Goal: Task Accomplishment & Management: Use online tool/utility

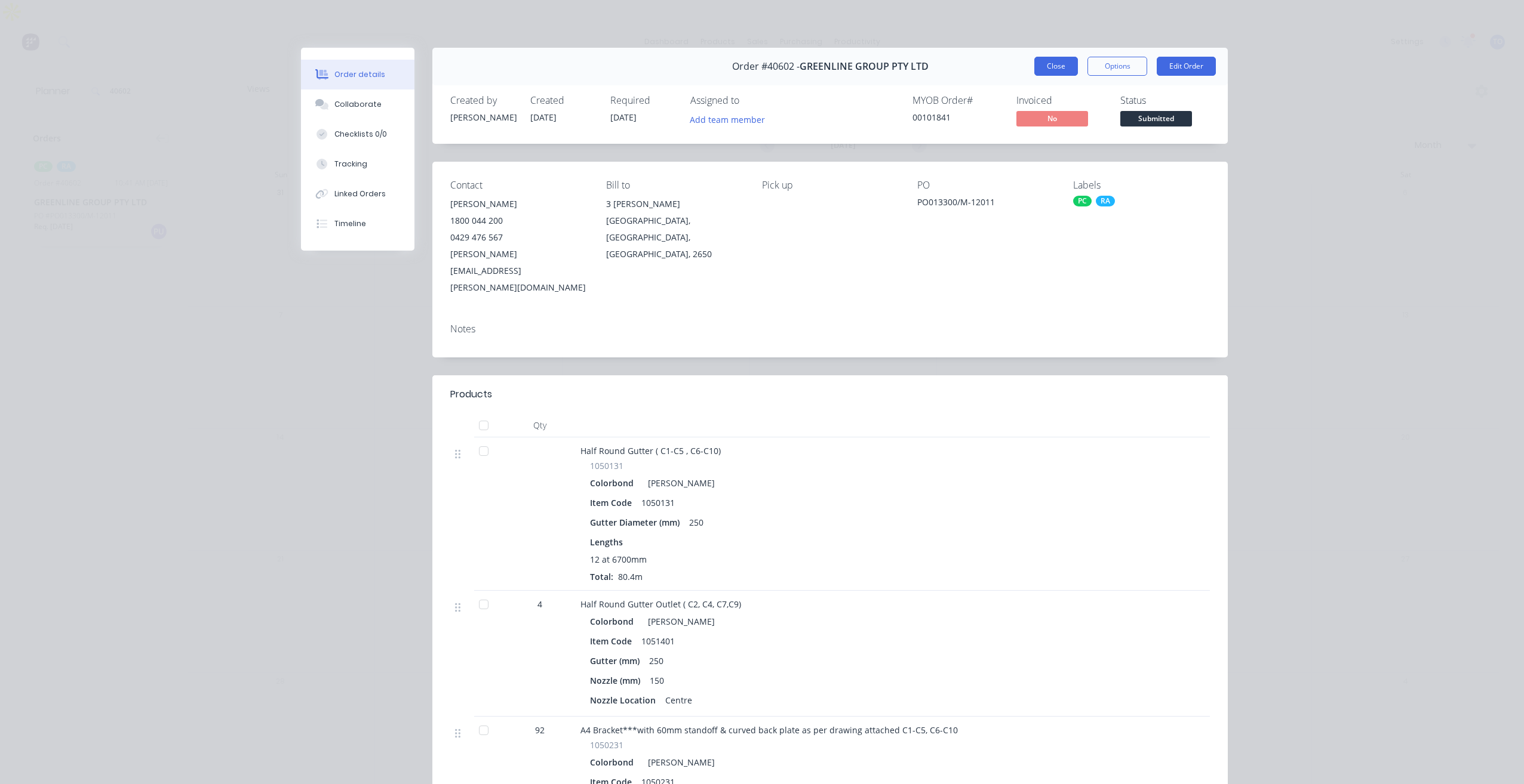
click at [1058, 62] on button "Close" at bounding box center [1056, 66] width 43 height 19
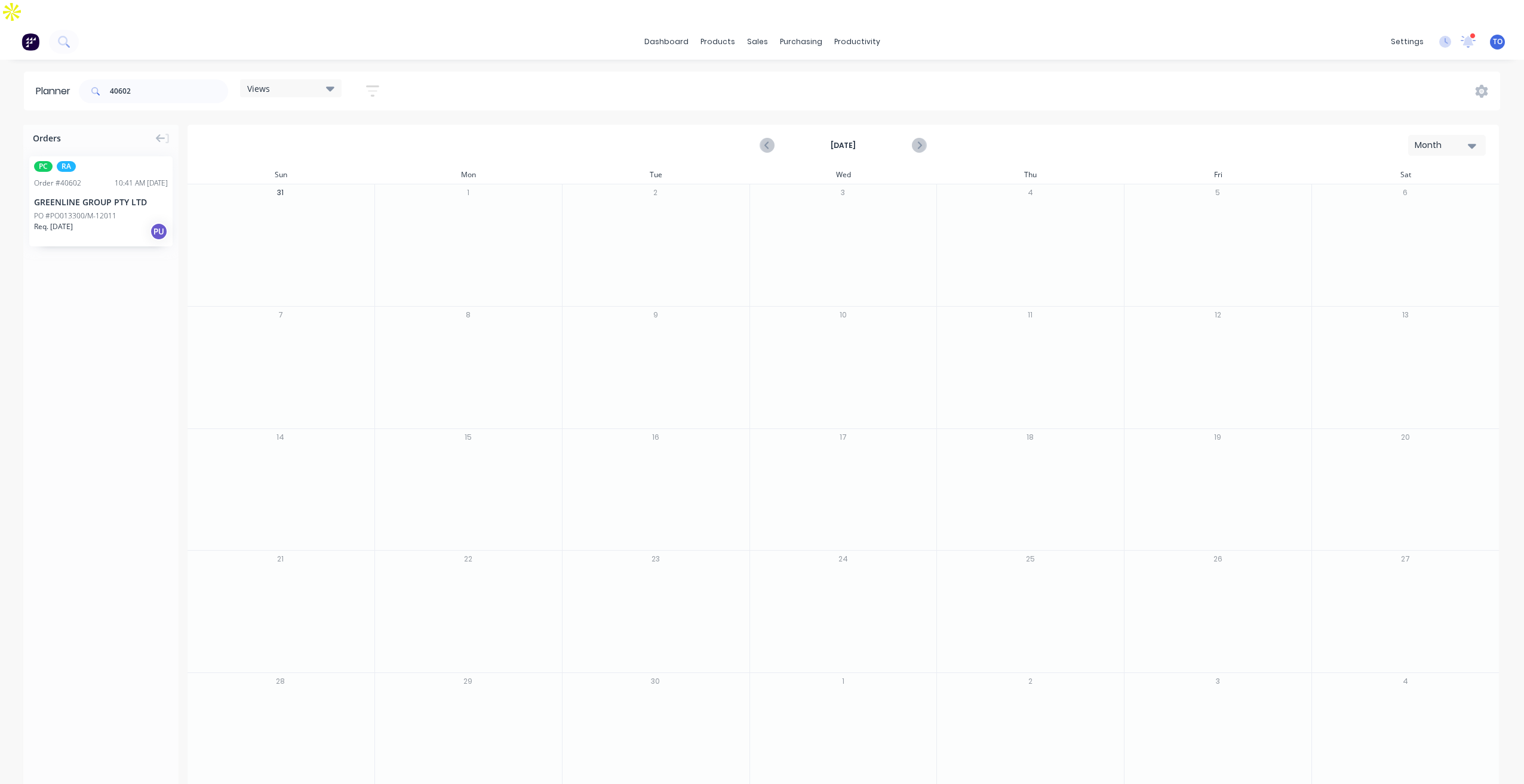
click at [1422, 139] on div "Month" at bounding box center [1442, 145] width 55 height 12
click at [1407, 189] on div "Week" at bounding box center [1426, 201] width 118 height 24
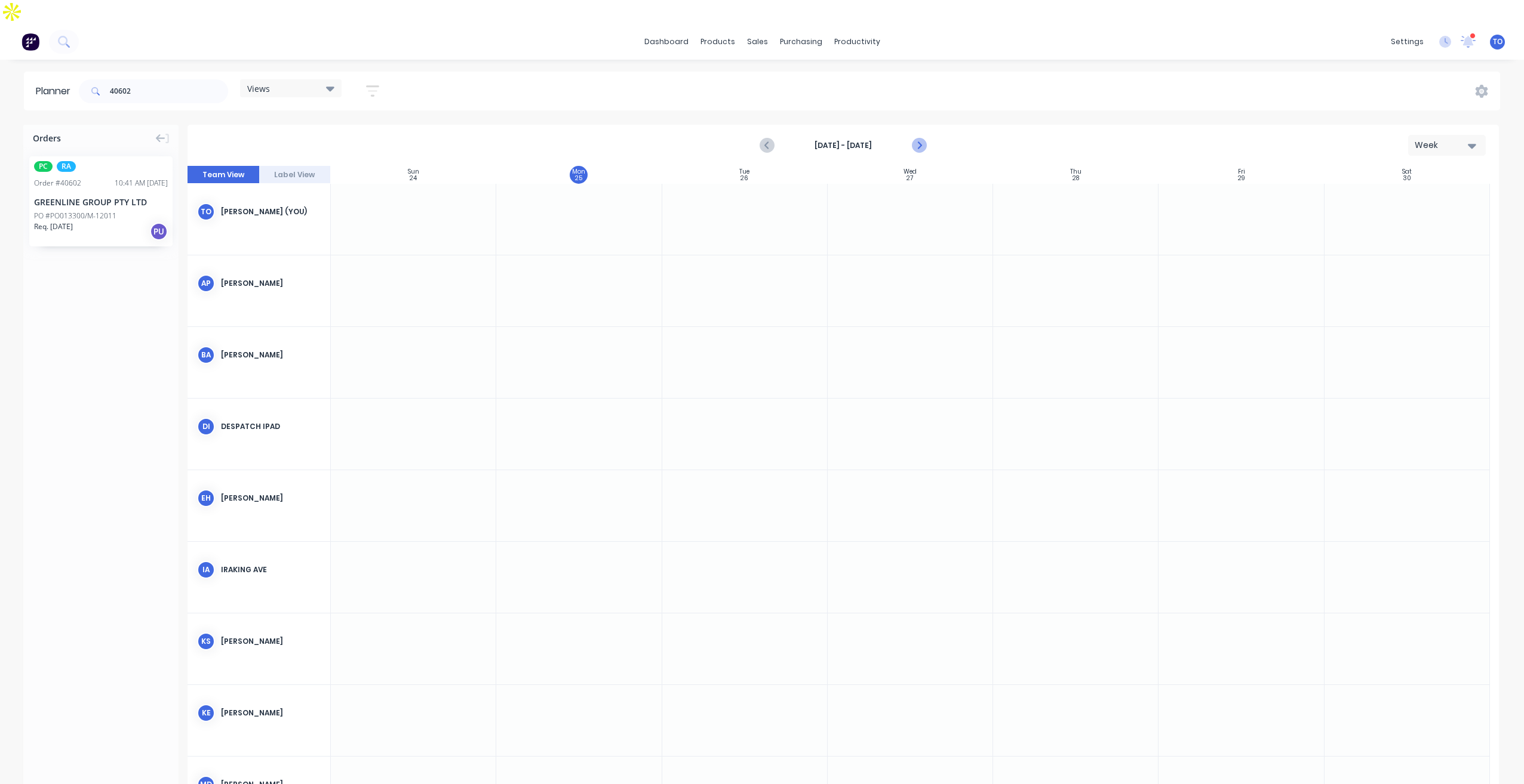
click at [915, 138] on icon "Next page" at bounding box center [918, 145] width 14 height 14
click at [377, 83] on icon "button" at bounding box center [373, 91] width 13 height 15
click at [363, 201] on icon "button" at bounding box center [359, 207] width 8 height 13
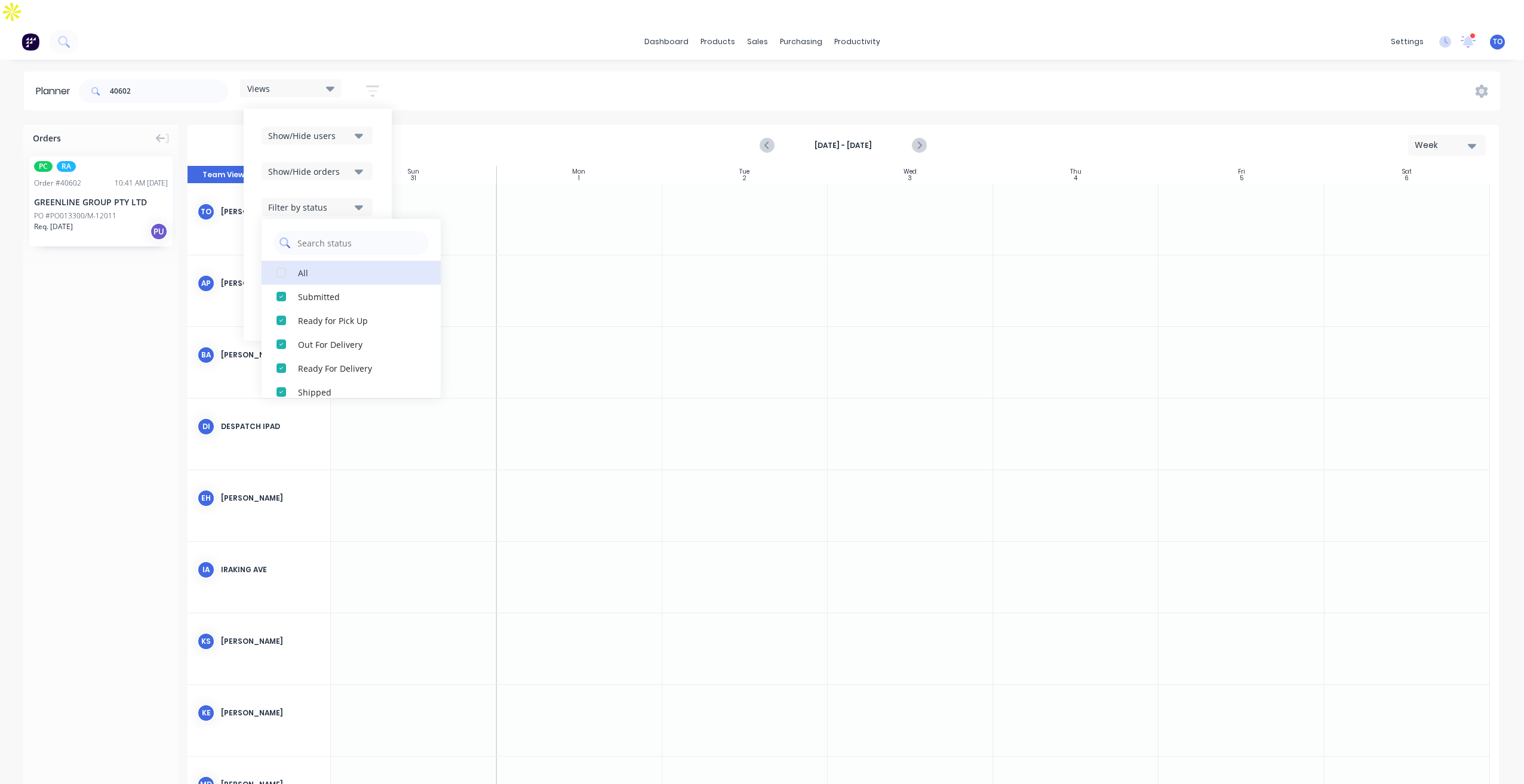
drag, startPoint x: 317, startPoint y: 245, endPoint x: 321, endPoint y: 230, distance: 15.5
click at [316, 266] on div "All" at bounding box center [357, 272] width 119 height 12
click at [359, 170] on icon "button" at bounding box center [359, 172] width 8 height 5
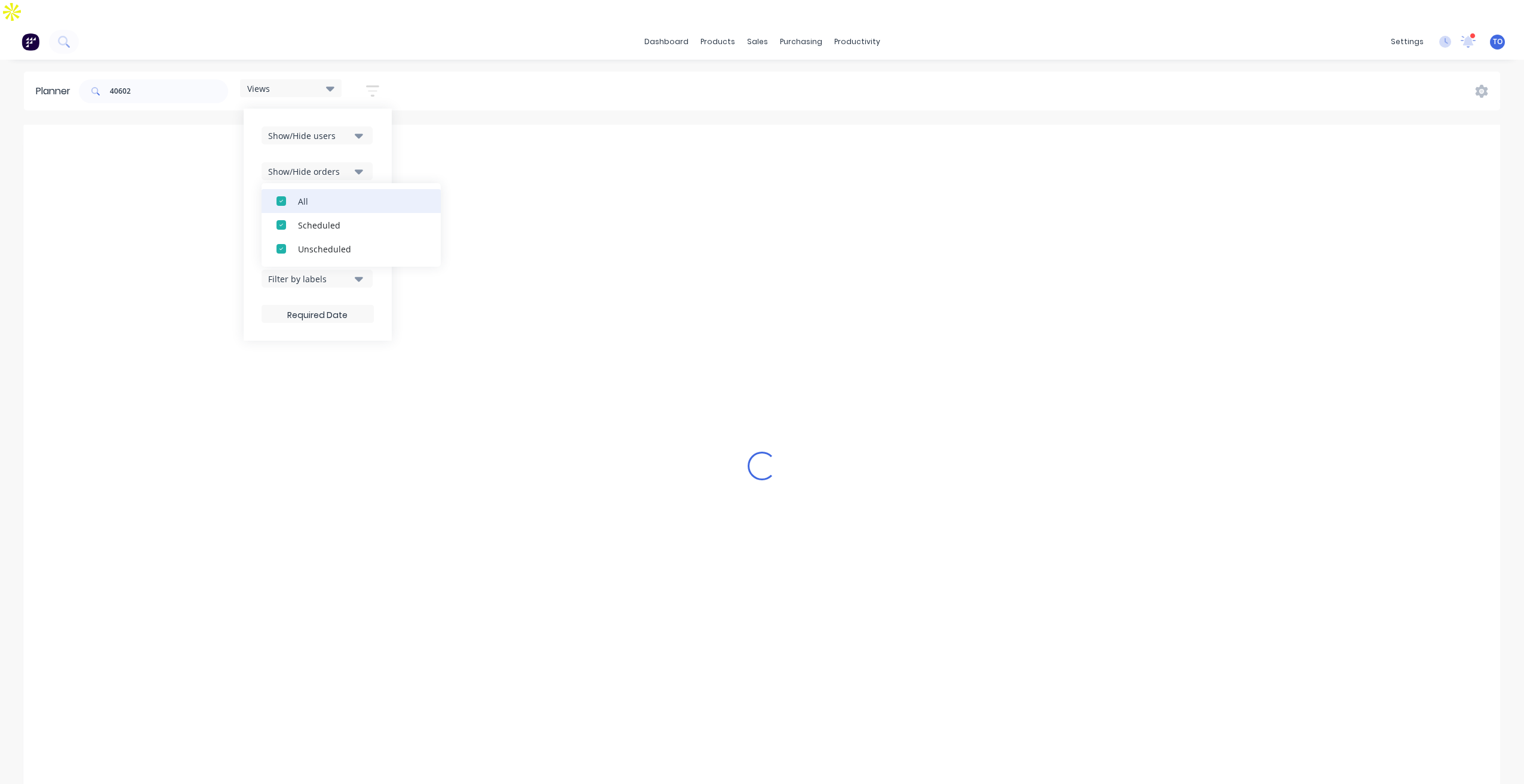
click at [316, 195] on div "All" at bounding box center [357, 201] width 119 height 12
click at [316, 242] on div "Unscheduled" at bounding box center [357, 248] width 119 height 12
click at [368, 127] on button "Show/Hide users" at bounding box center [316, 136] width 111 height 18
click at [301, 195] on div "All" at bounding box center [357, 201] width 119 height 12
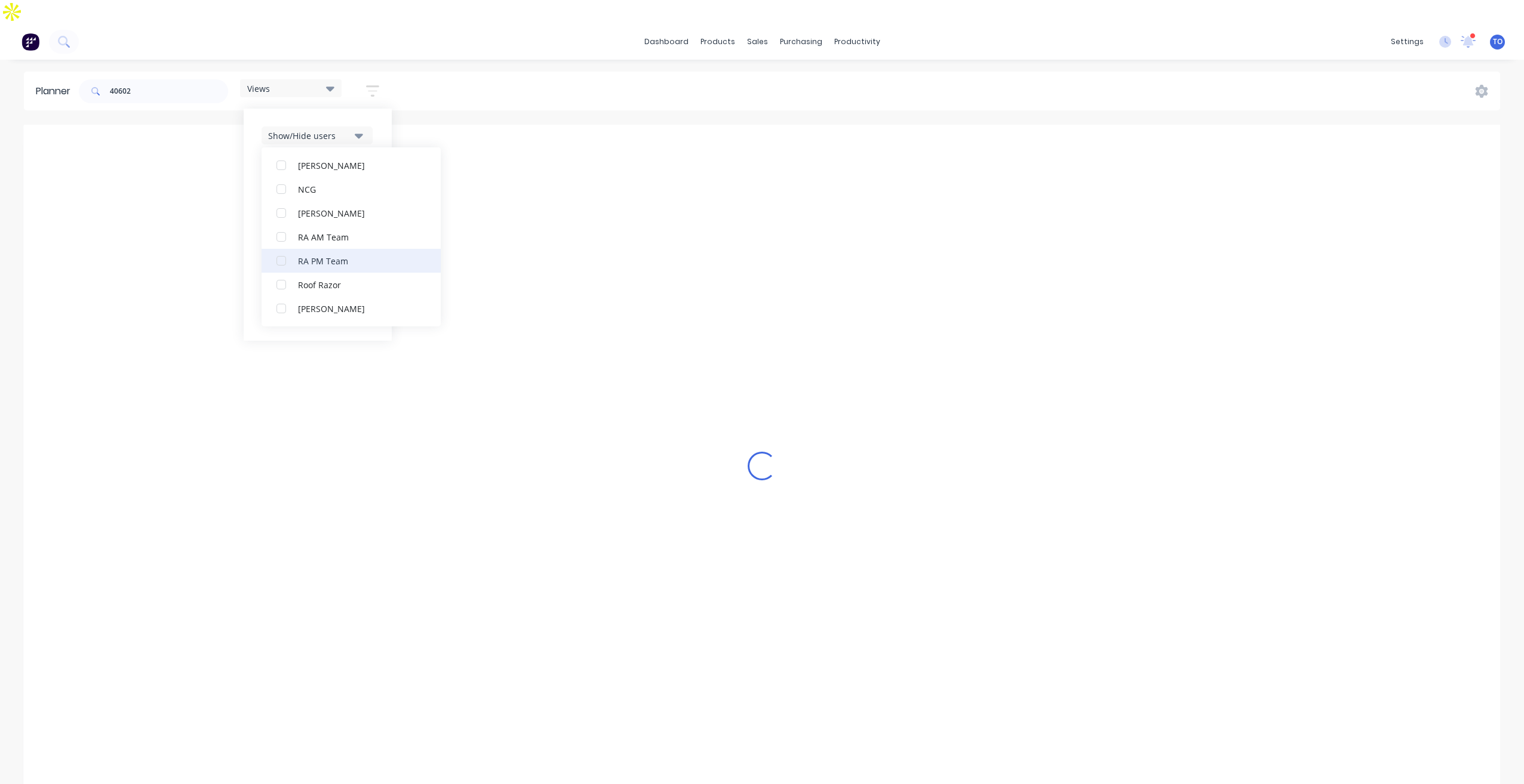
click at [324, 255] on div "RA PM Team" at bounding box center [357, 261] width 119 height 12
click at [381, 109] on div "Show/Hide users All RA PM Team [PERSON_NAME] (You) [PERSON_NAME] [PERSON_NAME] …" at bounding box center [318, 225] width 148 height 232
click at [338, 234] on button "Filter by assignee" at bounding box center [316, 243] width 111 height 18
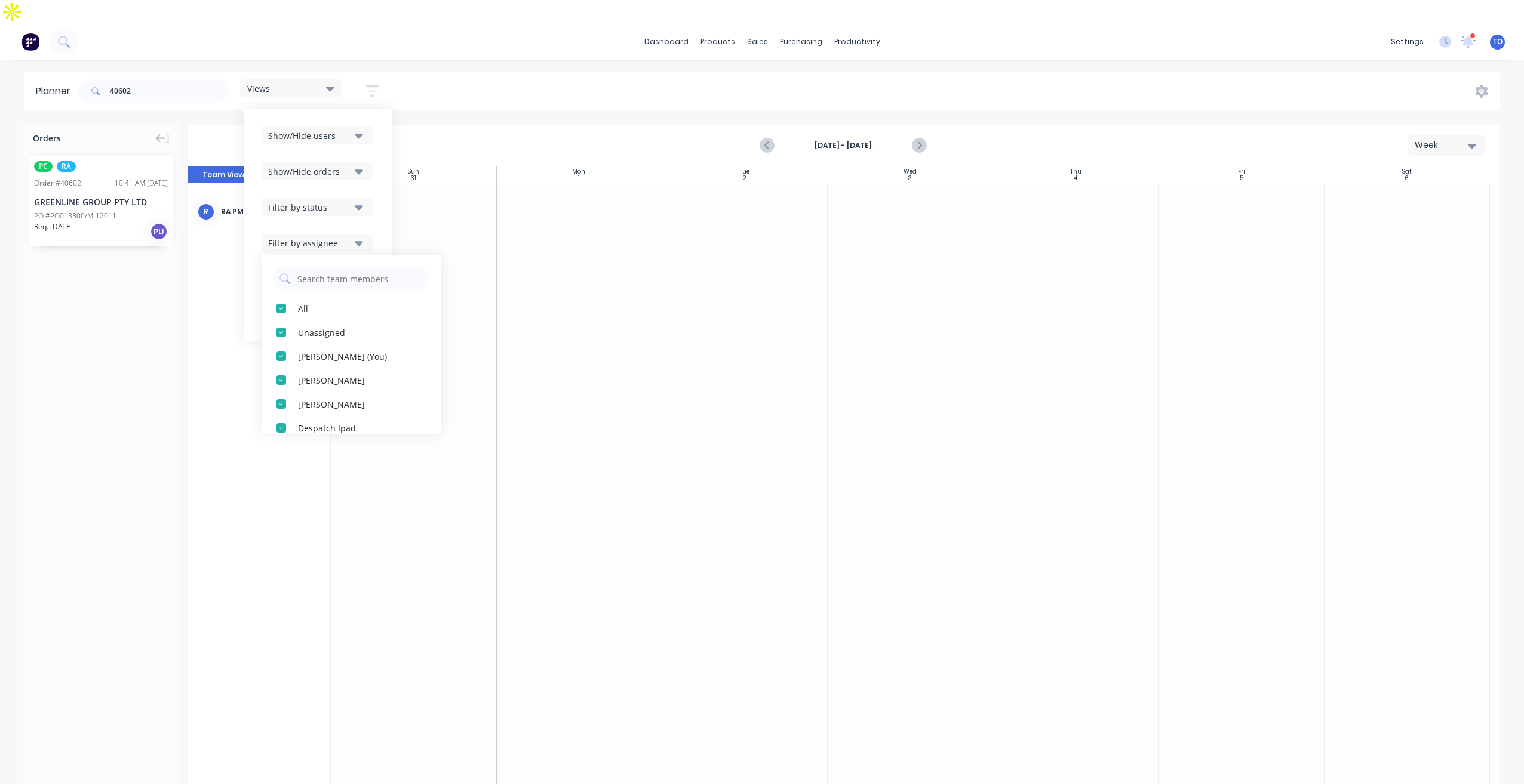
click at [345, 201] on div "Filter by status" at bounding box center [310, 207] width 83 height 12
click at [354, 162] on button "Show/Hide orders" at bounding box center [316, 171] width 111 height 18
click at [341, 130] on div "Show/Hide users" at bounding box center [310, 136] width 83 height 12
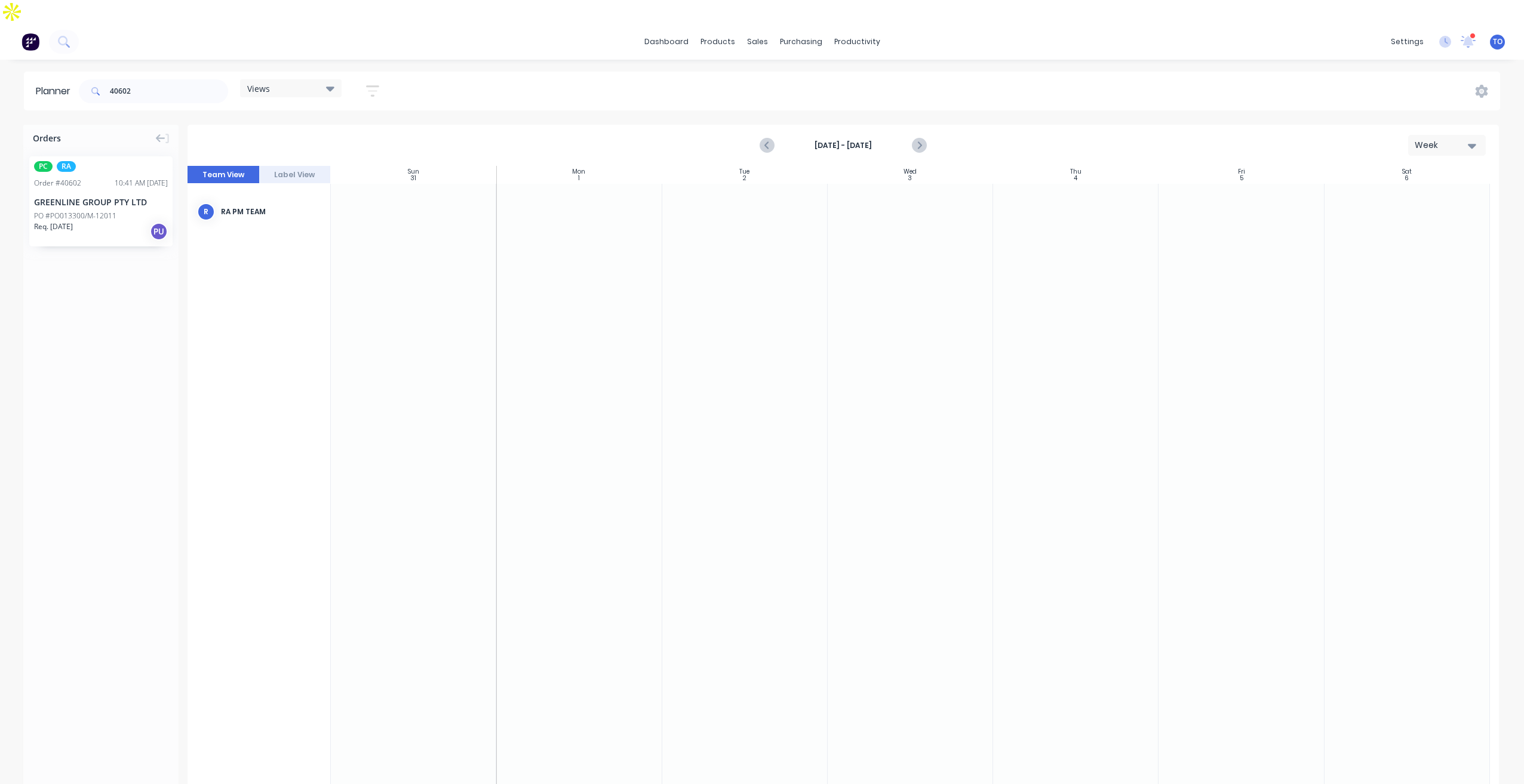
click at [501, 73] on div "40602 Views Save new view None (Default) edit Iraking edit [PERSON_NAME] edit […" at bounding box center [789, 91] width 1424 height 36
drag, startPoint x: 75, startPoint y: 158, endPoint x: 60, endPoint y: 141, distance: 22.7
click at [923, 138] on icon "Next page" at bounding box center [918, 145] width 14 height 14
click at [764, 138] on icon "Previous page" at bounding box center [767, 145] width 14 height 14
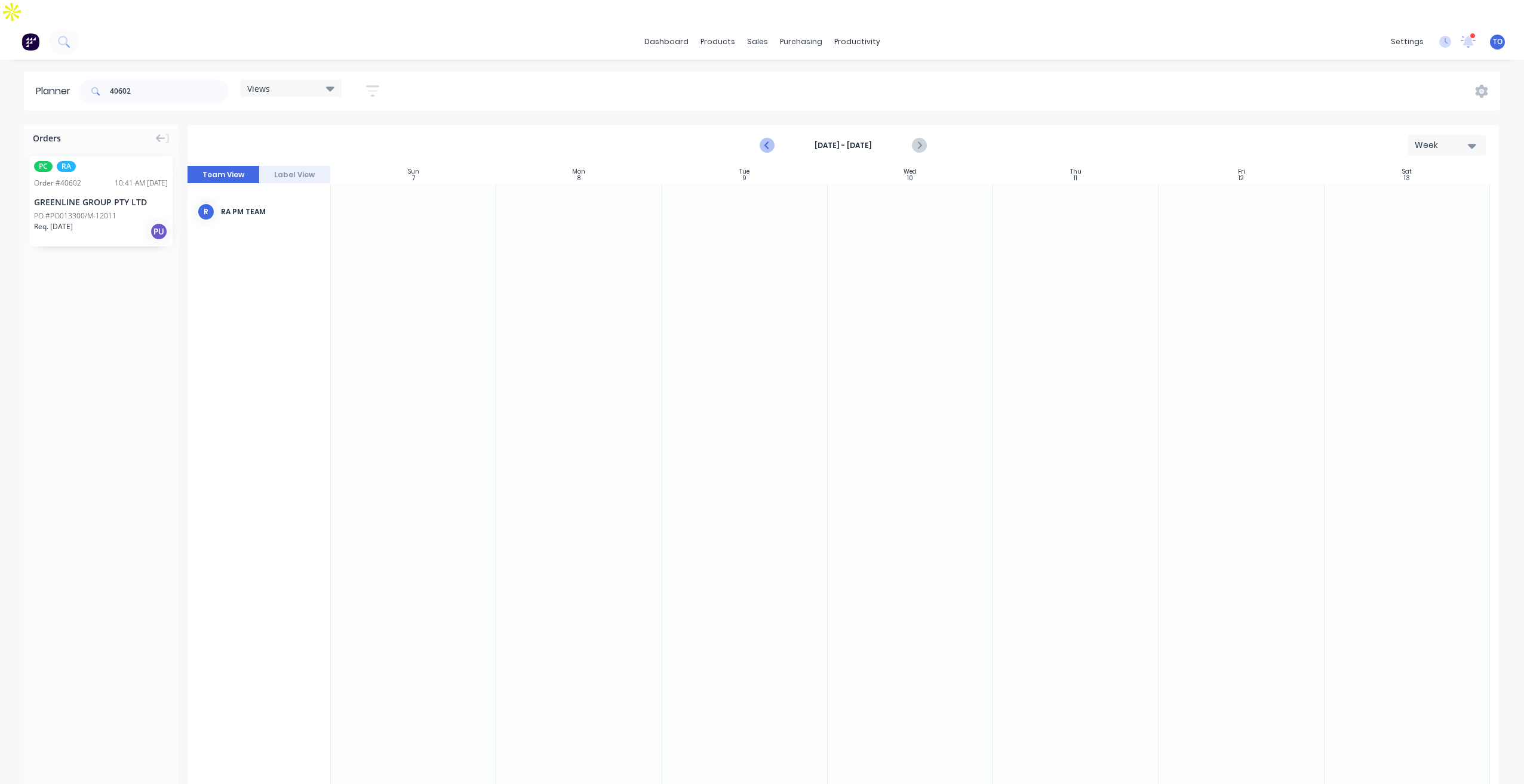
click at [774, 138] on icon "Previous page" at bounding box center [767, 145] width 14 height 14
drag, startPoint x: 66, startPoint y: 159, endPoint x: 924, endPoint y: 204, distance: 859.2
drag, startPoint x: 829, startPoint y: 203, endPoint x: 523, endPoint y: 197, distance: 306.1
drag, startPoint x: 665, startPoint y: 202, endPoint x: 603, endPoint y: 204, distance: 62.0
drag, startPoint x: 87, startPoint y: 77, endPoint x: 41, endPoint y: 69, distance: 46.7
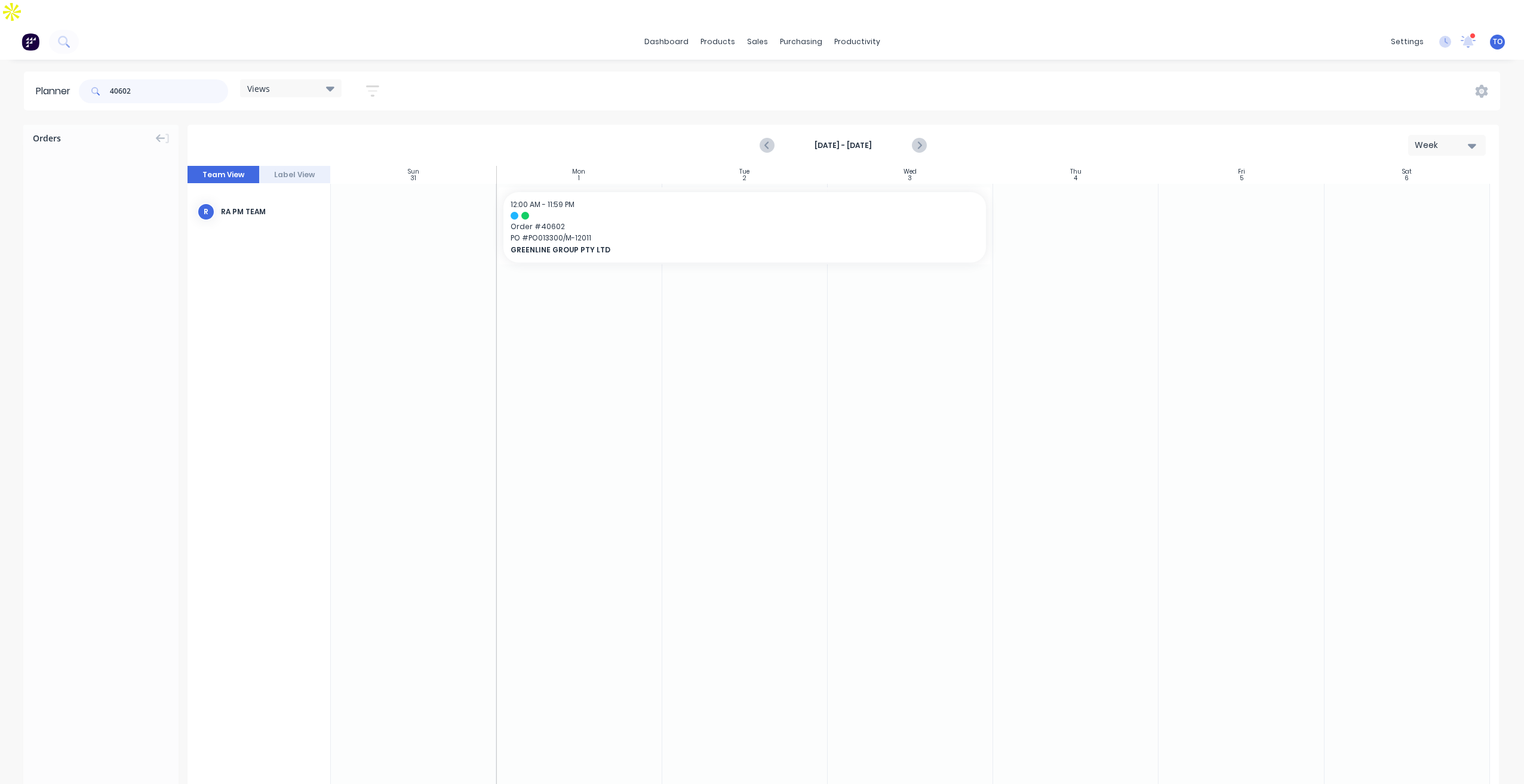
click at [41, 72] on header "Planner 40602 Views Save new view None (Default) edit Iraking edit [PERSON_NAME…" at bounding box center [762, 91] width 1477 height 39
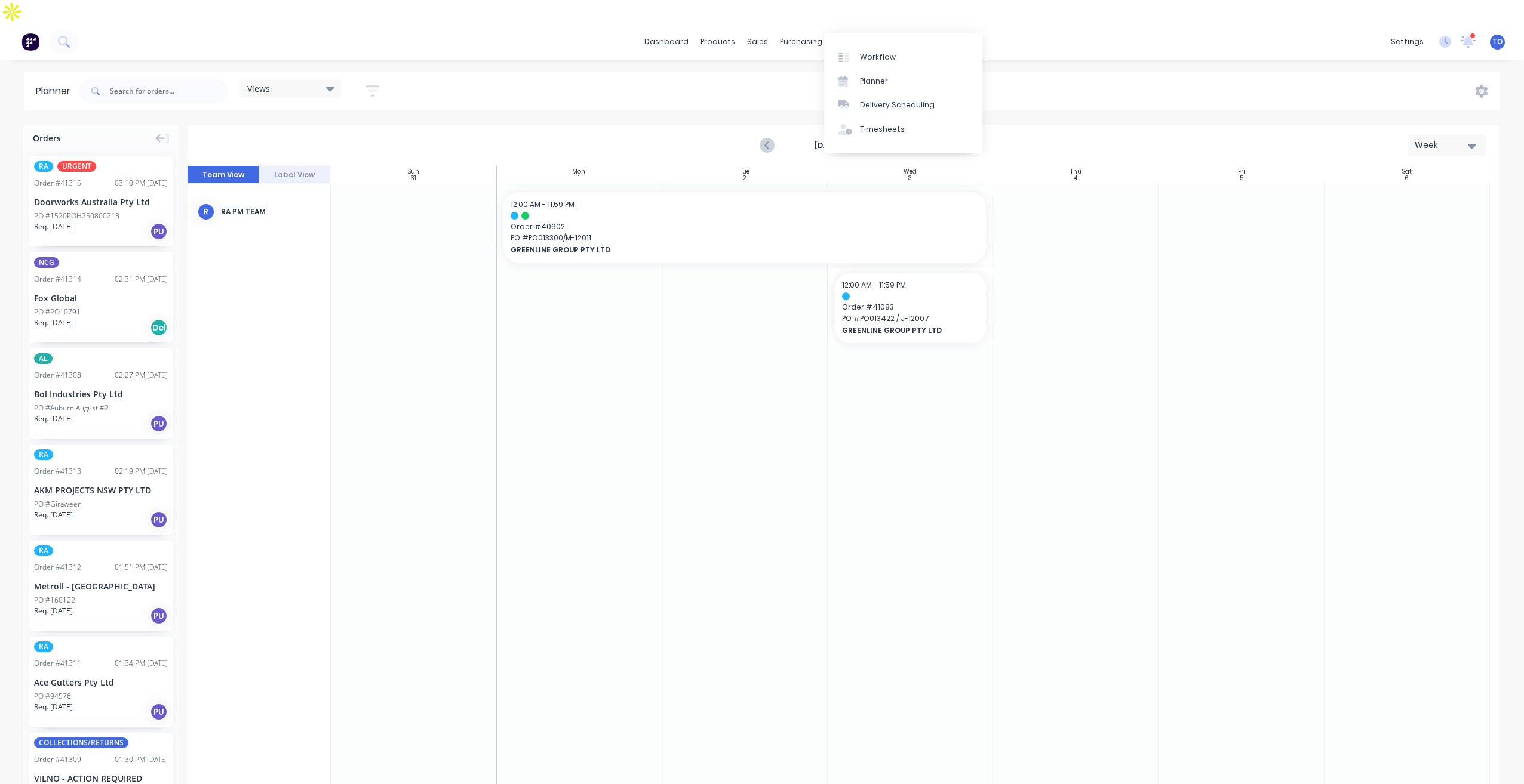
click at [869, 32] on div "productivity" at bounding box center [858, 42] width 58 height 18
click at [520, 73] on div "Views Save new view None (Default) edit Iraking edit [PERSON_NAME] edit [PERSON…" at bounding box center [789, 91] width 1424 height 36
click at [766, 141] on icon "Previous page" at bounding box center [768, 145] width 5 height 9
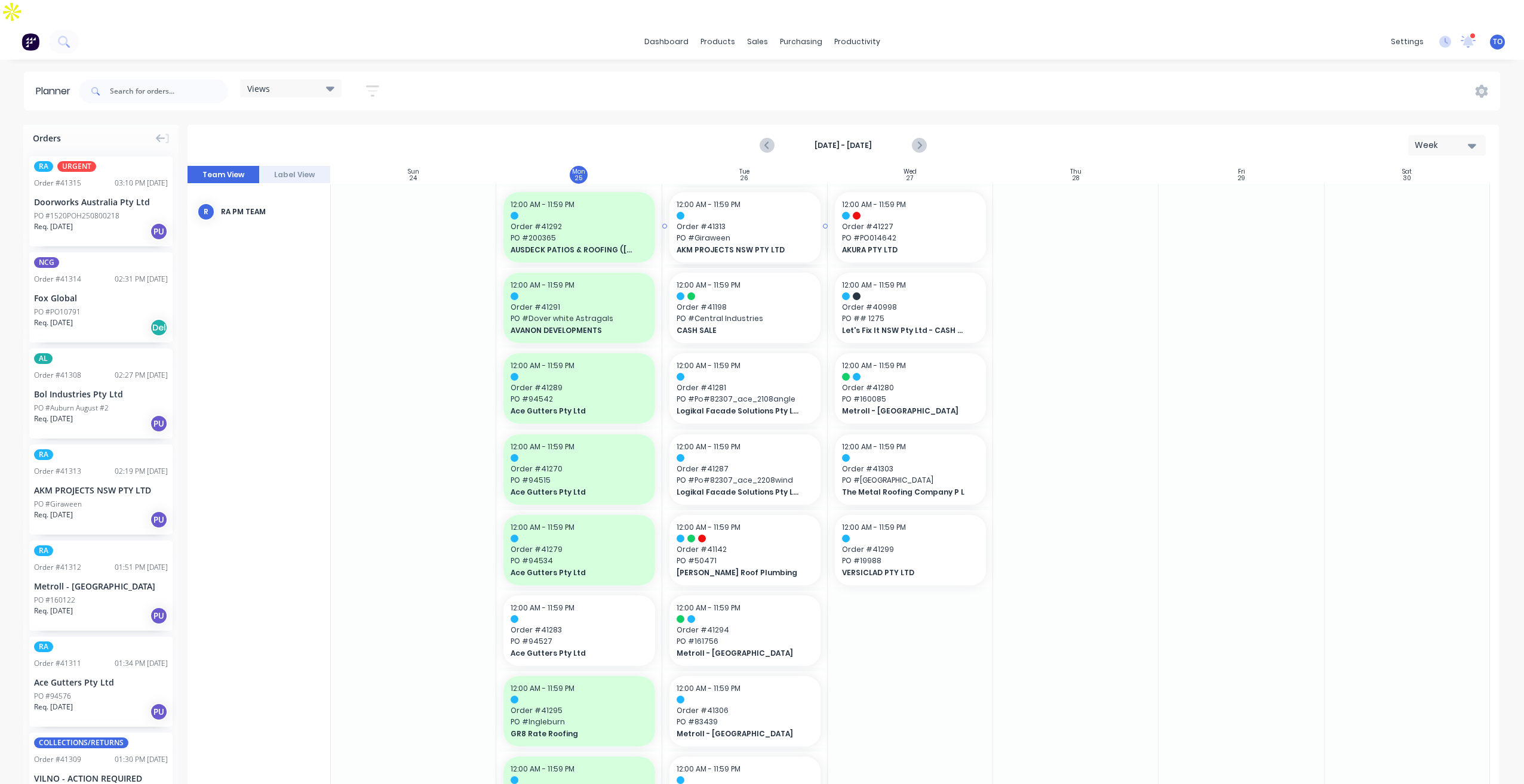
drag, startPoint x: 62, startPoint y: 461, endPoint x: 682, endPoint y: 289, distance: 643.4
drag, startPoint x: 68, startPoint y: 466, endPoint x: 957, endPoint y: 318, distance: 901.2
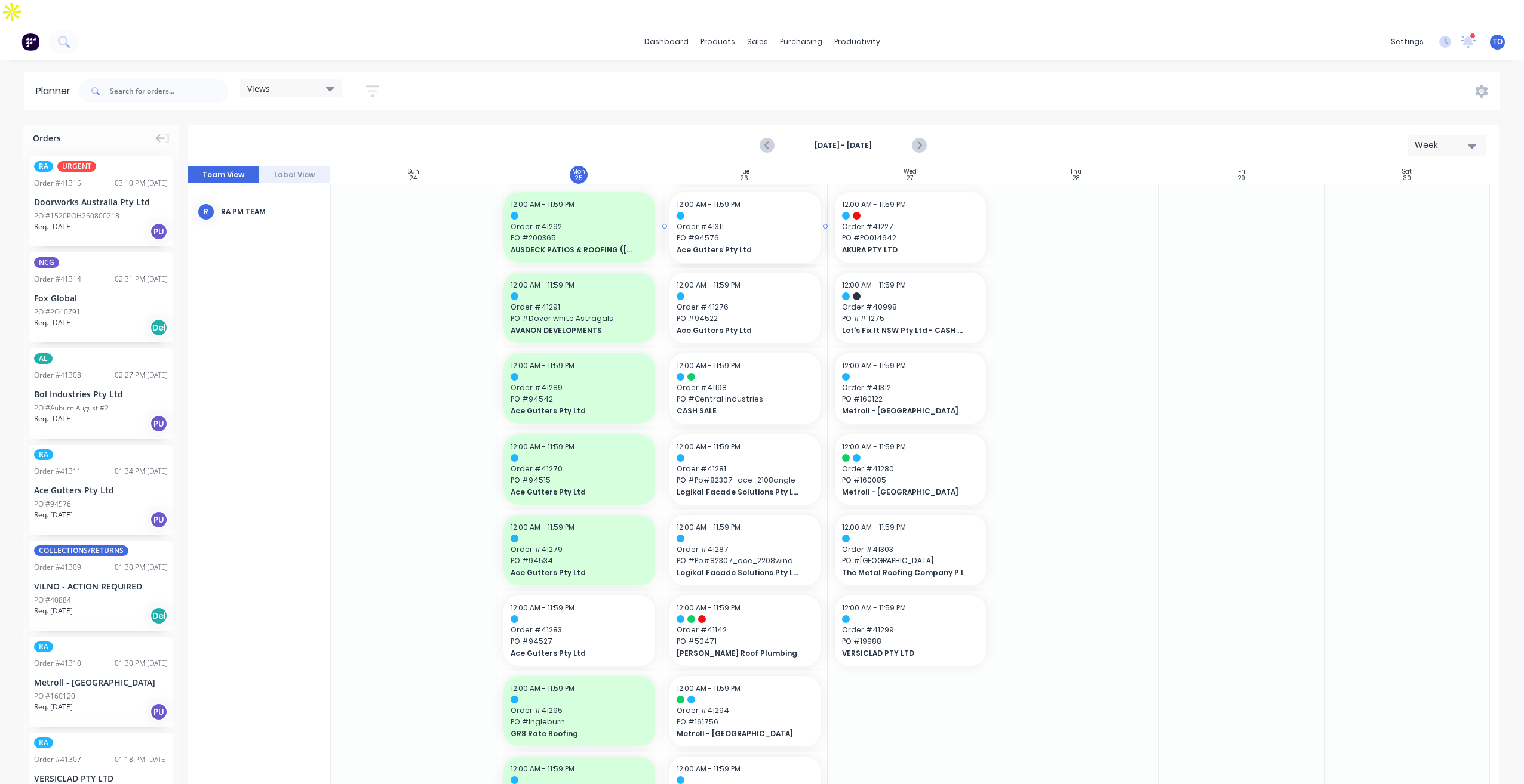
drag, startPoint x: 77, startPoint y: 461, endPoint x: 765, endPoint y: 285, distance: 710.2
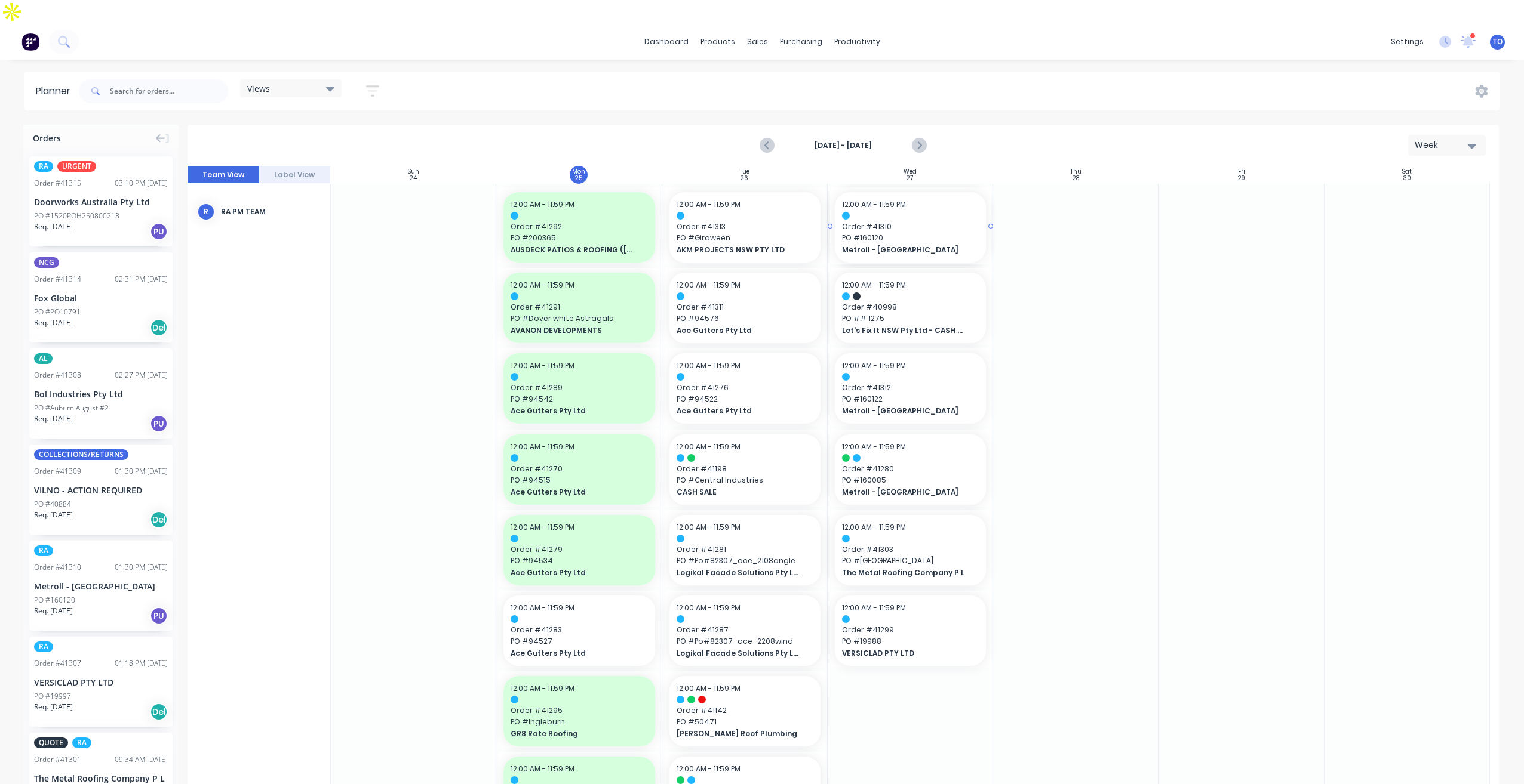
drag, startPoint x: 54, startPoint y: 551, endPoint x: 887, endPoint y: 330, distance: 861.8
drag, startPoint x: 62, startPoint y: 542, endPoint x: 878, endPoint y: 348, distance: 838.7
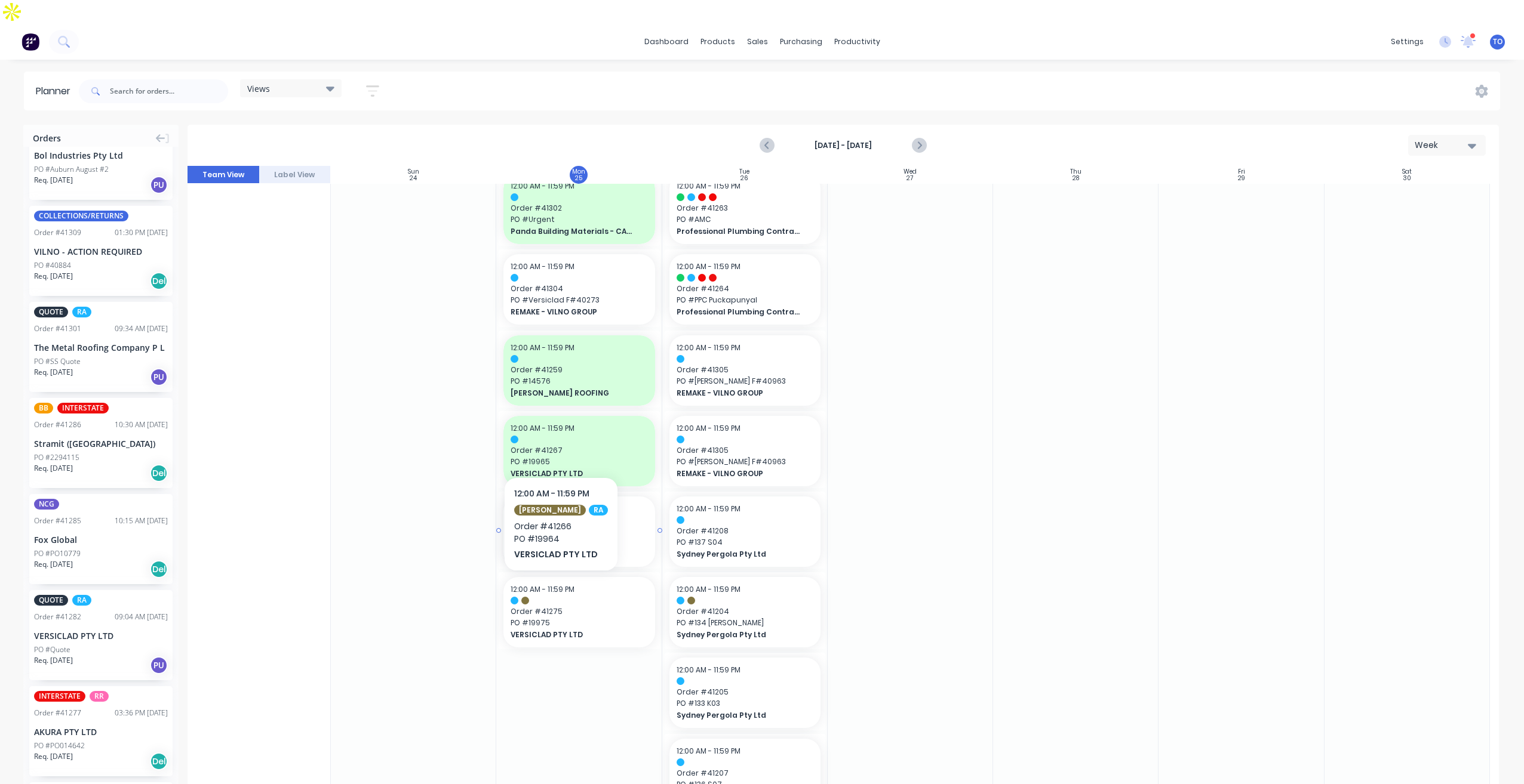
scroll to position [896, 0]
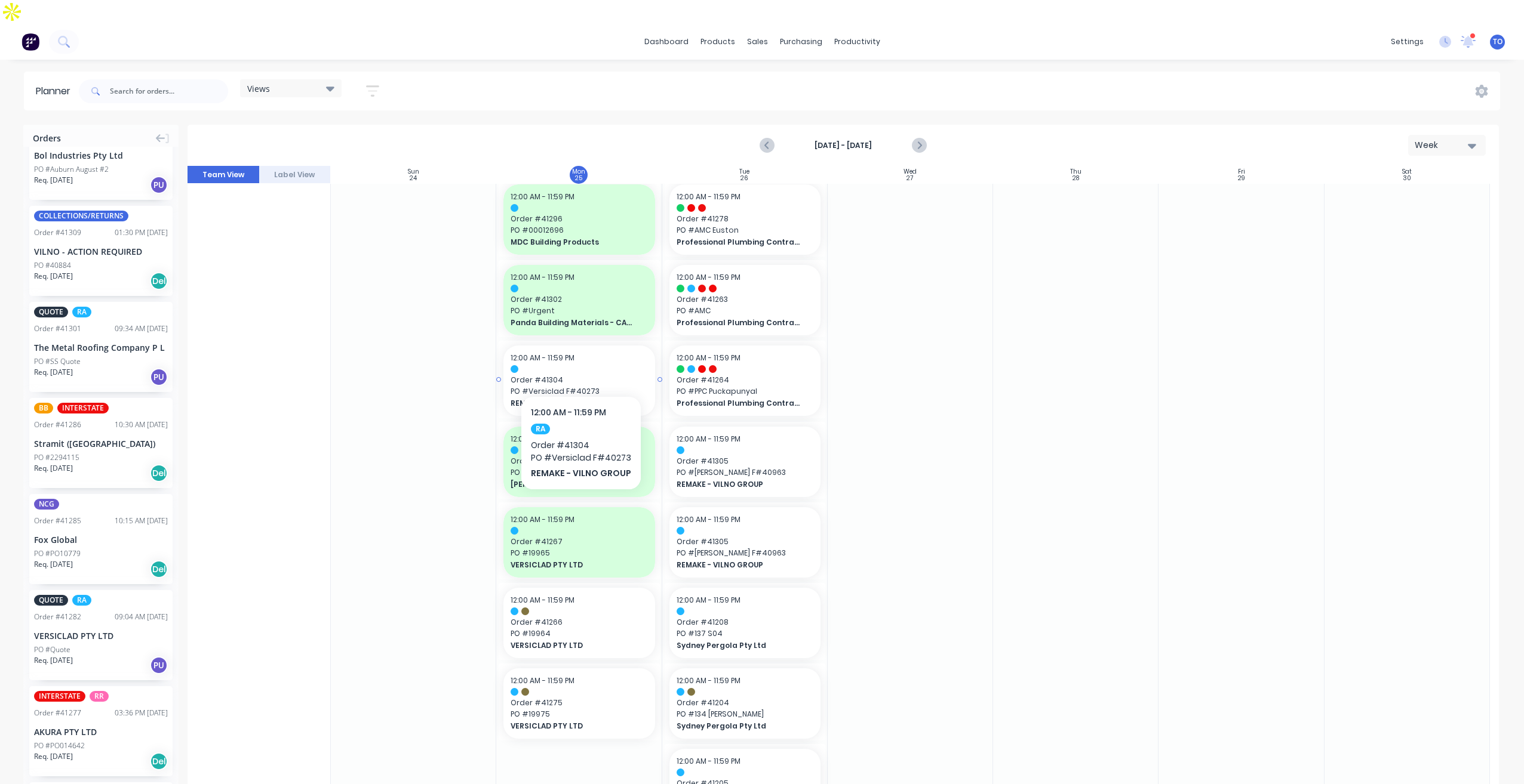
click at [580, 375] on span "Order # 41304" at bounding box center [579, 380] width 137 height 11
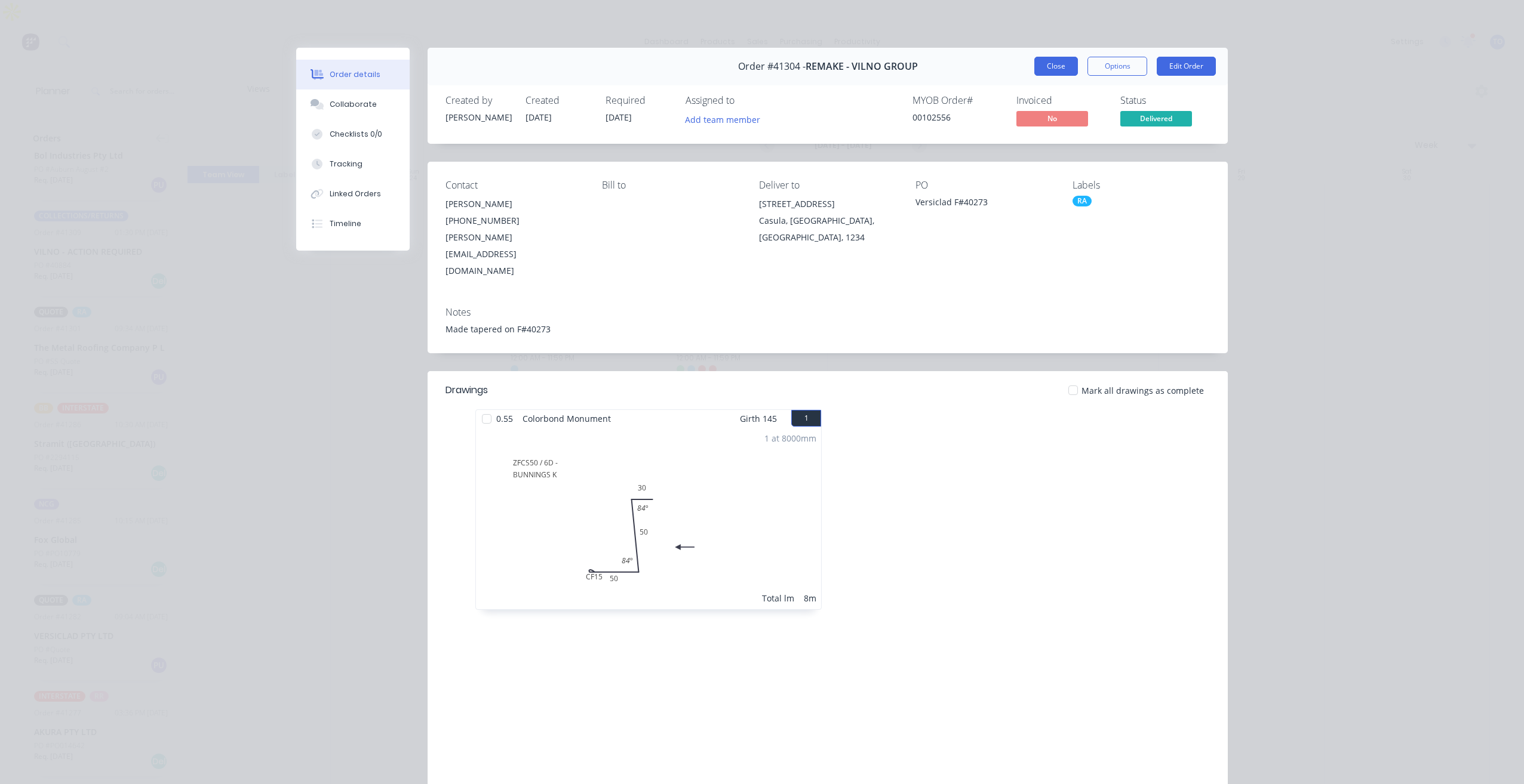
click at [1060, 65] on button "Close" at bounding box center [1056, 66] width 43 height 19
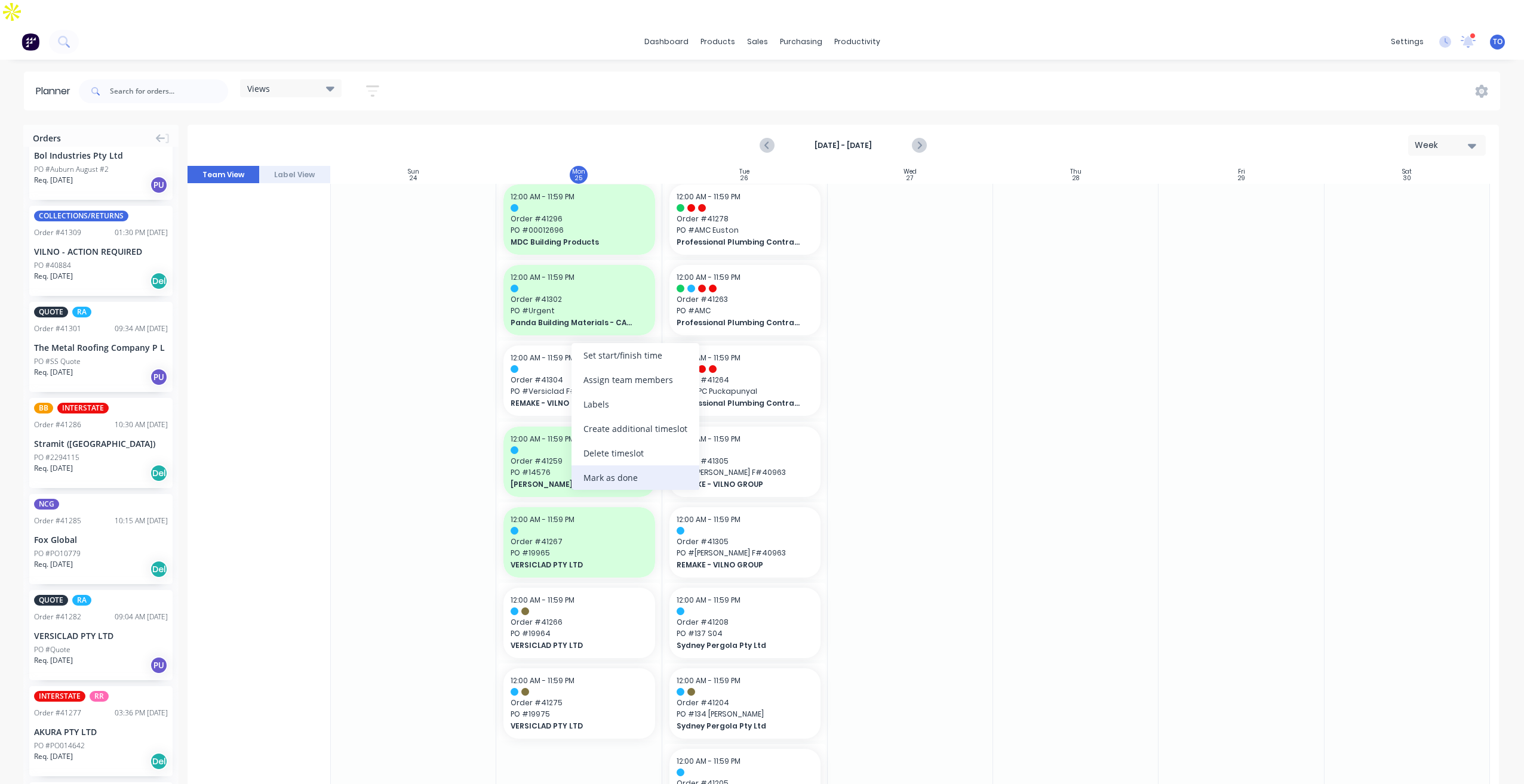
click at [622, 483] on div "Mark as done" at bounding box center [635, 477] width 127 height 24
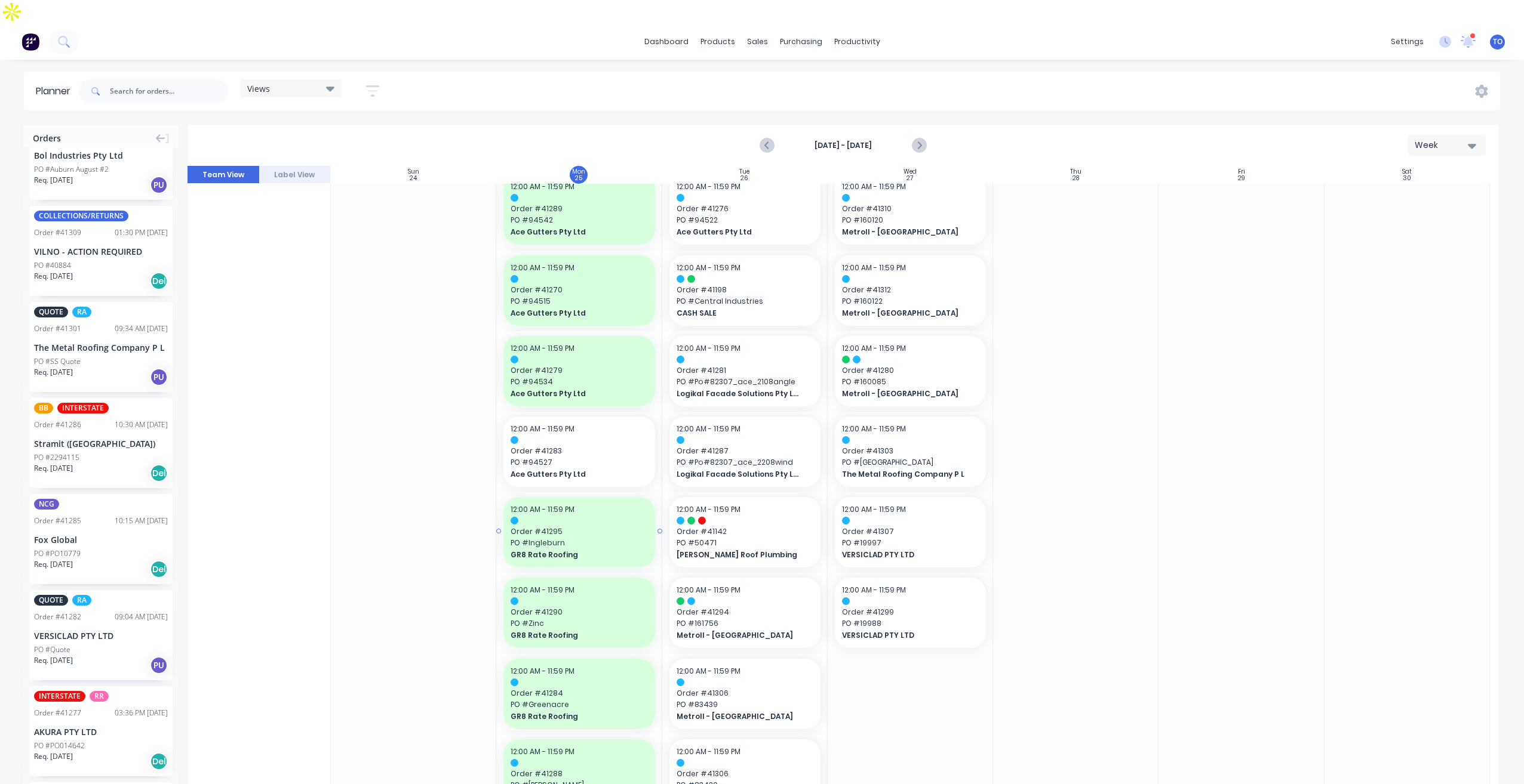
scroll to position [119, 0]
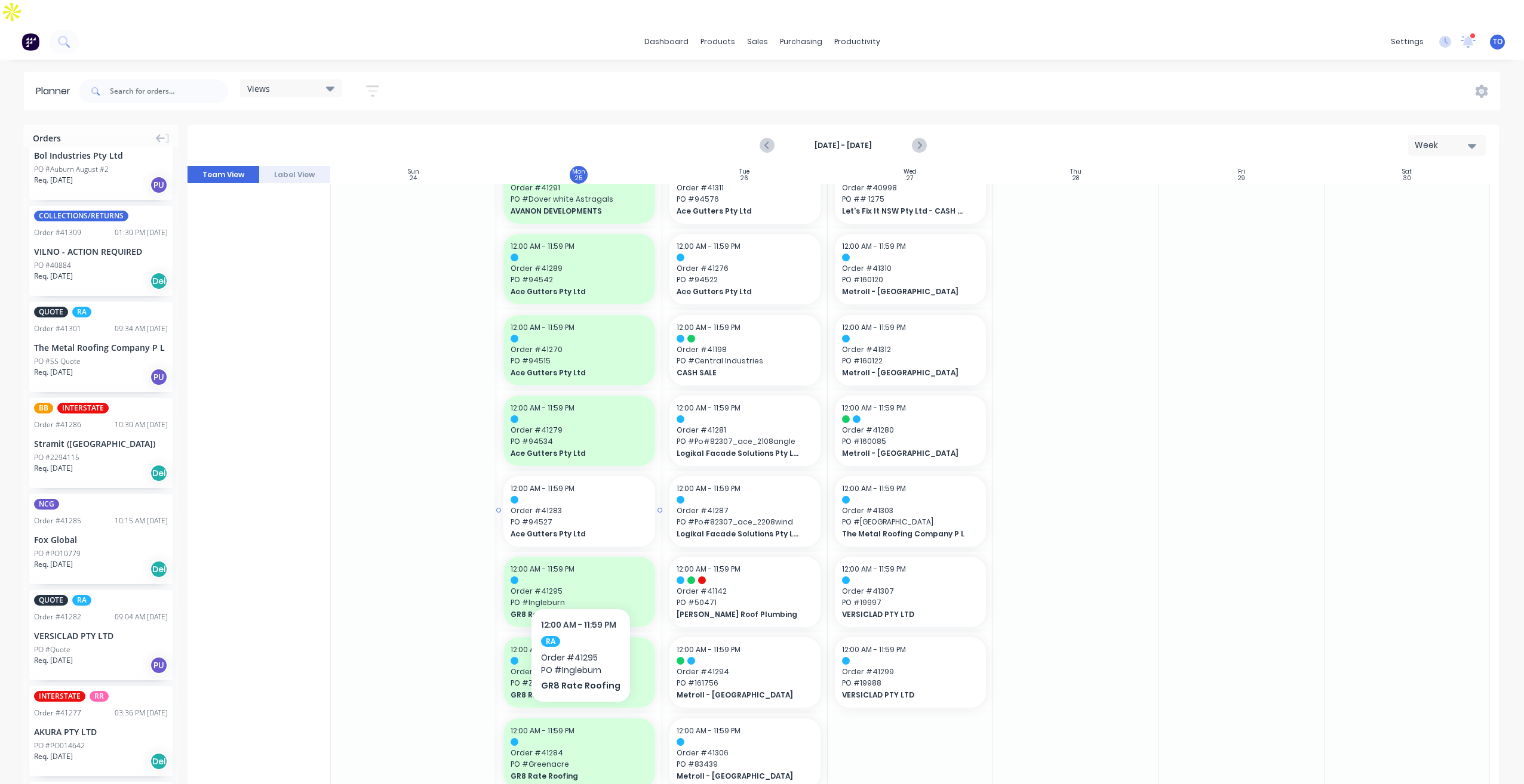
click at [585, 517] on span "PO # 94527" at bounding box center [579, 522] width 137 height 11
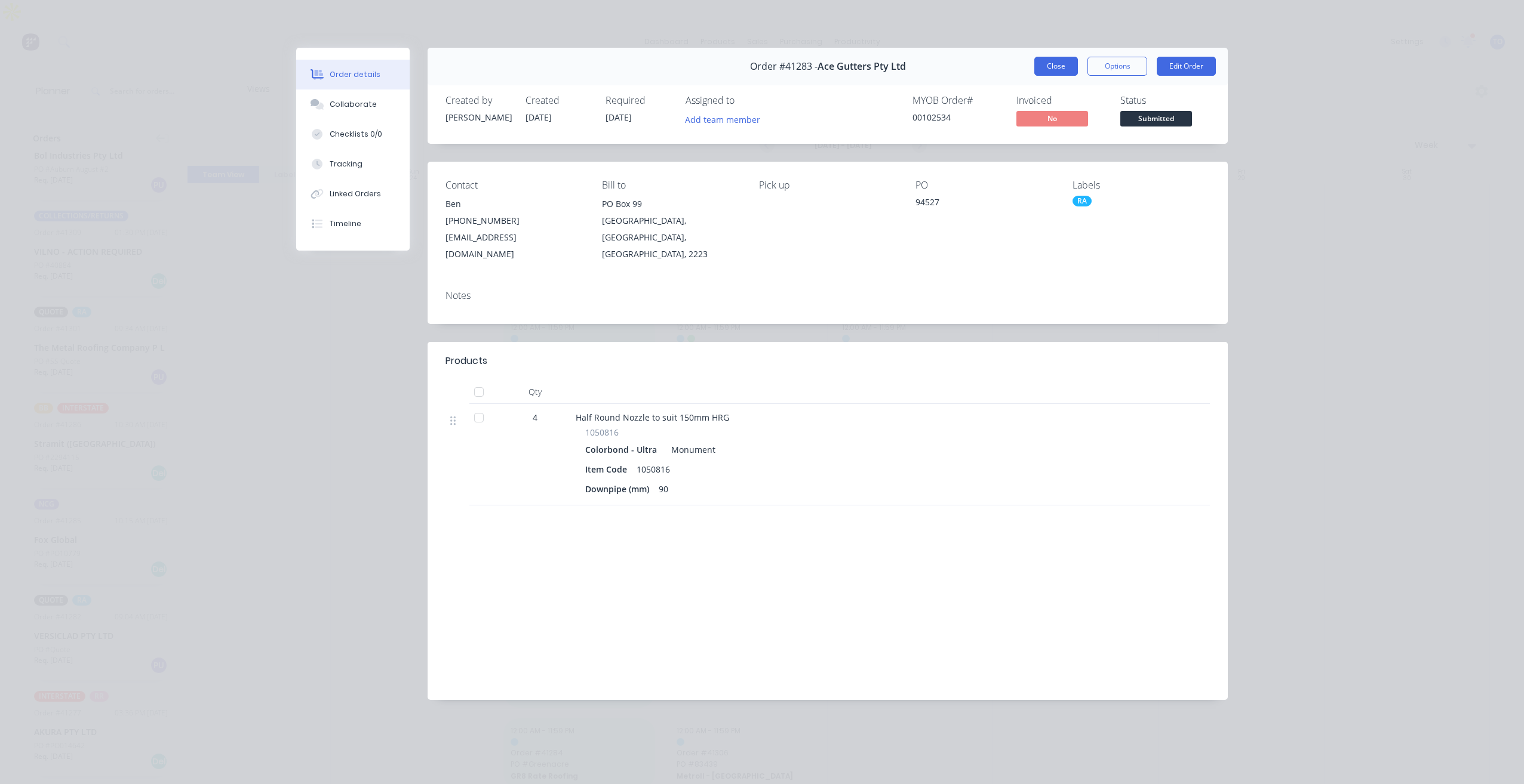
click at [1051, 68] on button "Close" at bounding box center [1056, 66] width 43 height 19
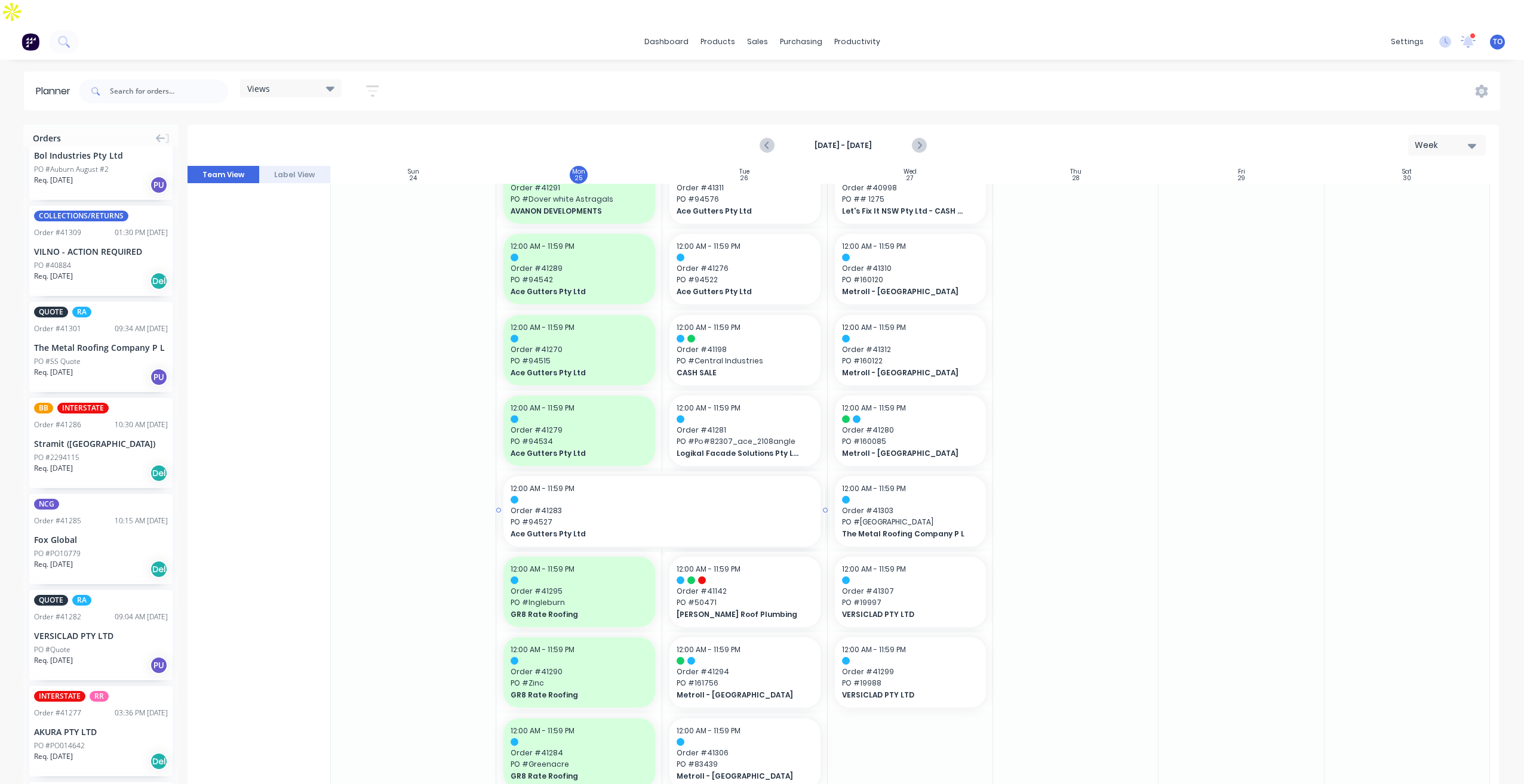
drag, startPoint x: 659, startPoint y: 488, endPoint x: 695, endPoint y: 486, distance: 36.1
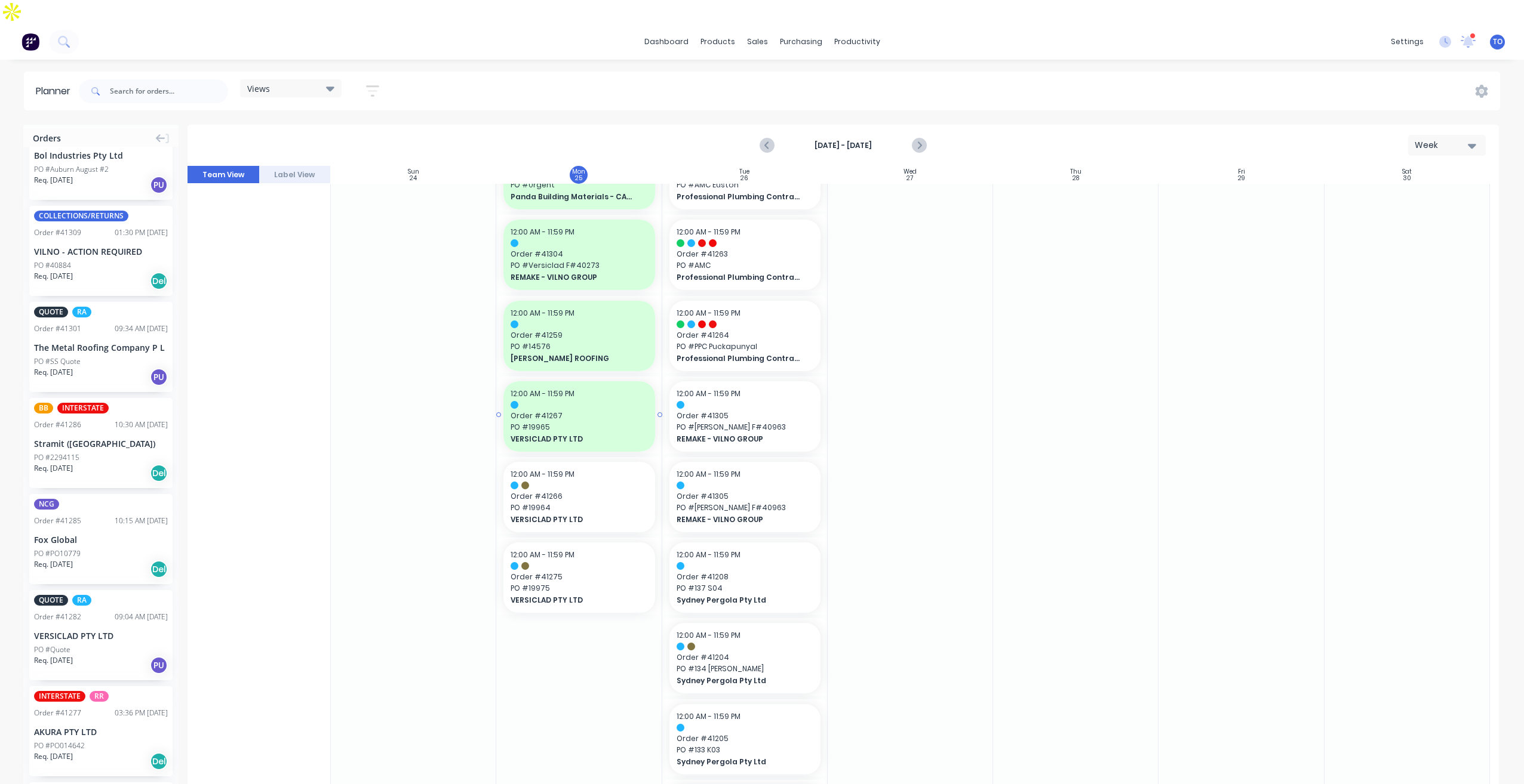
scroll to position [1035, 0]
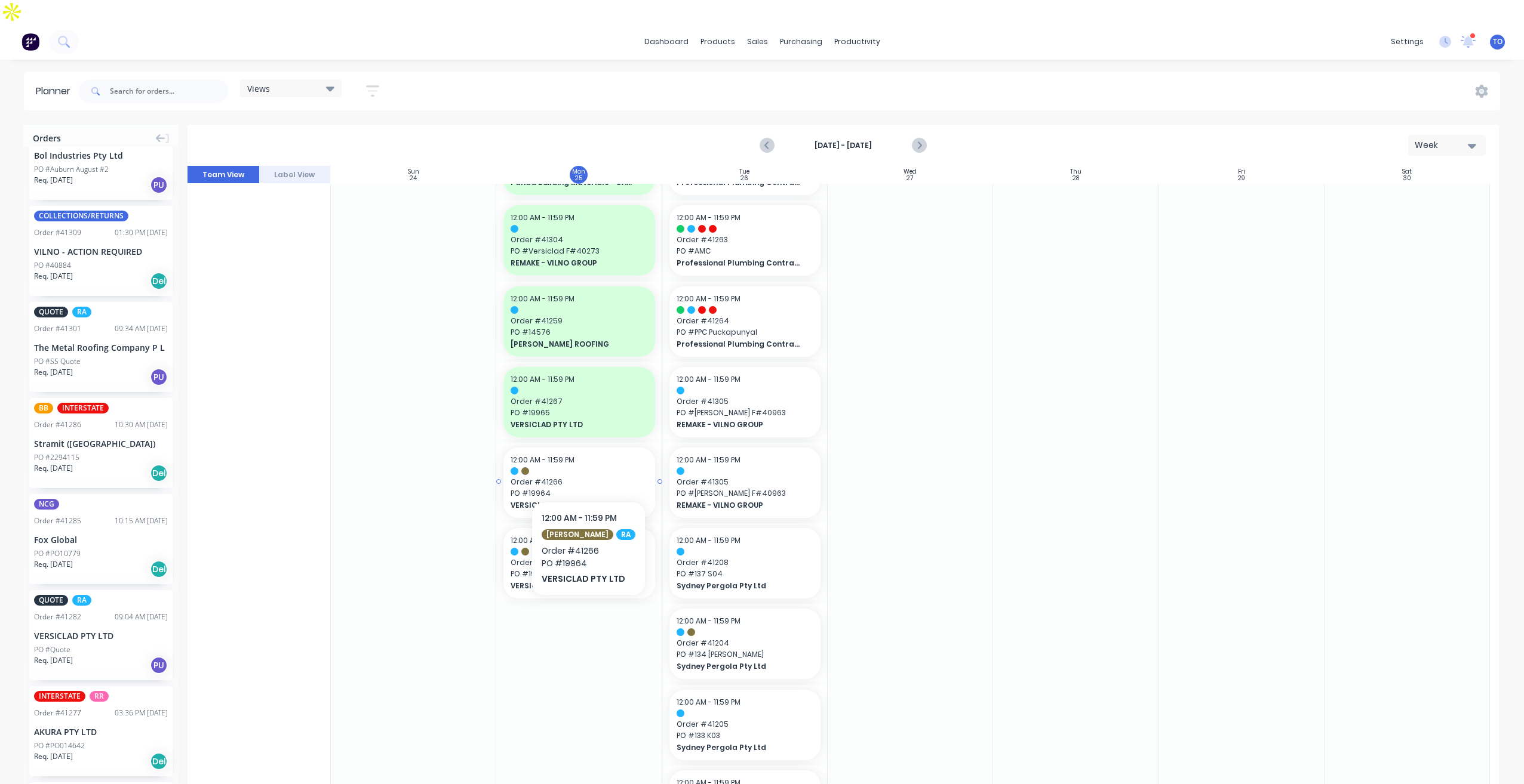
click at [581, 489] on span "PO # 19964" at bounding box center [579, 494] width 137 height 11
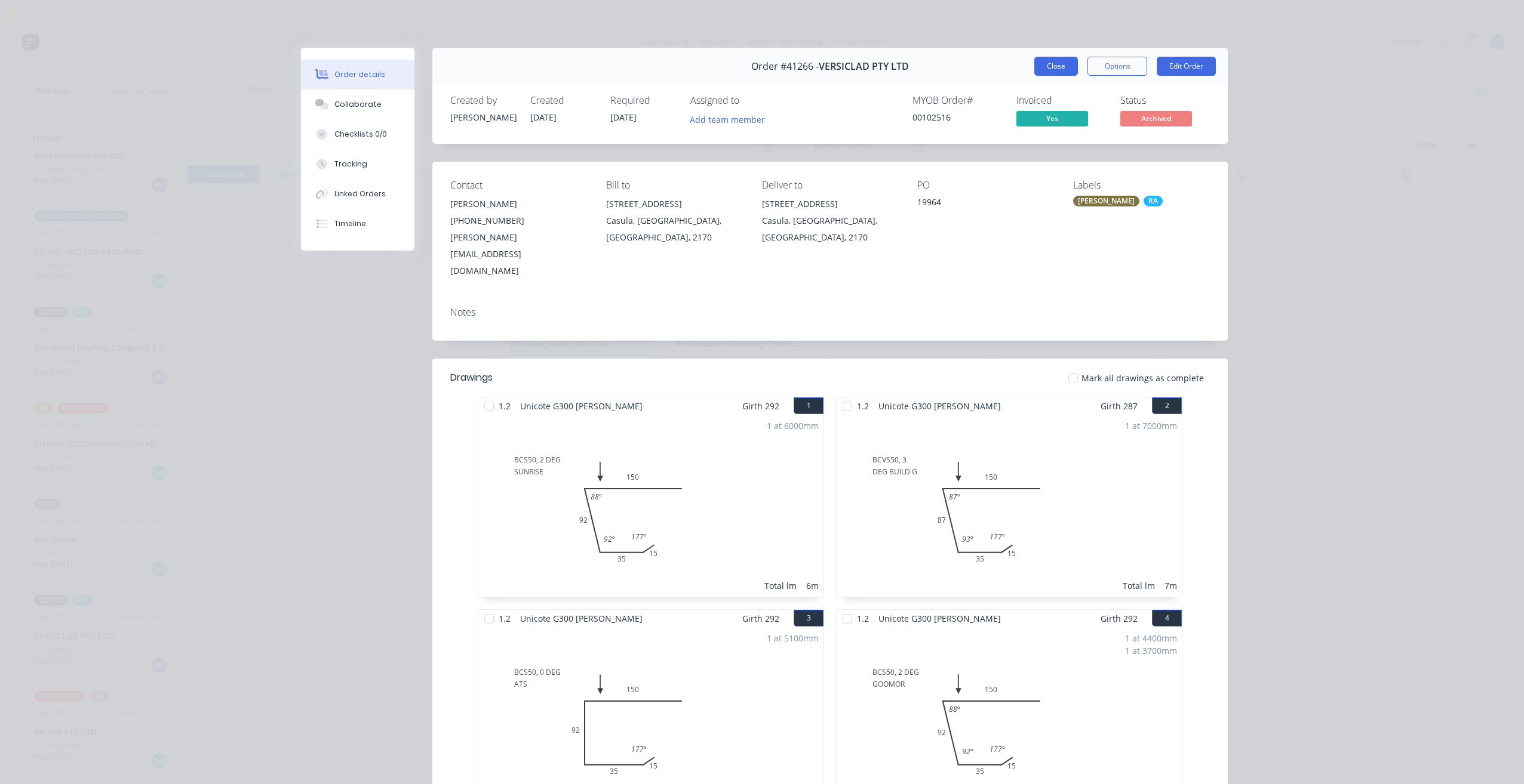
click at [1055, 71] on button "Close" at bounding box center [1056, 66] width 43 height 19
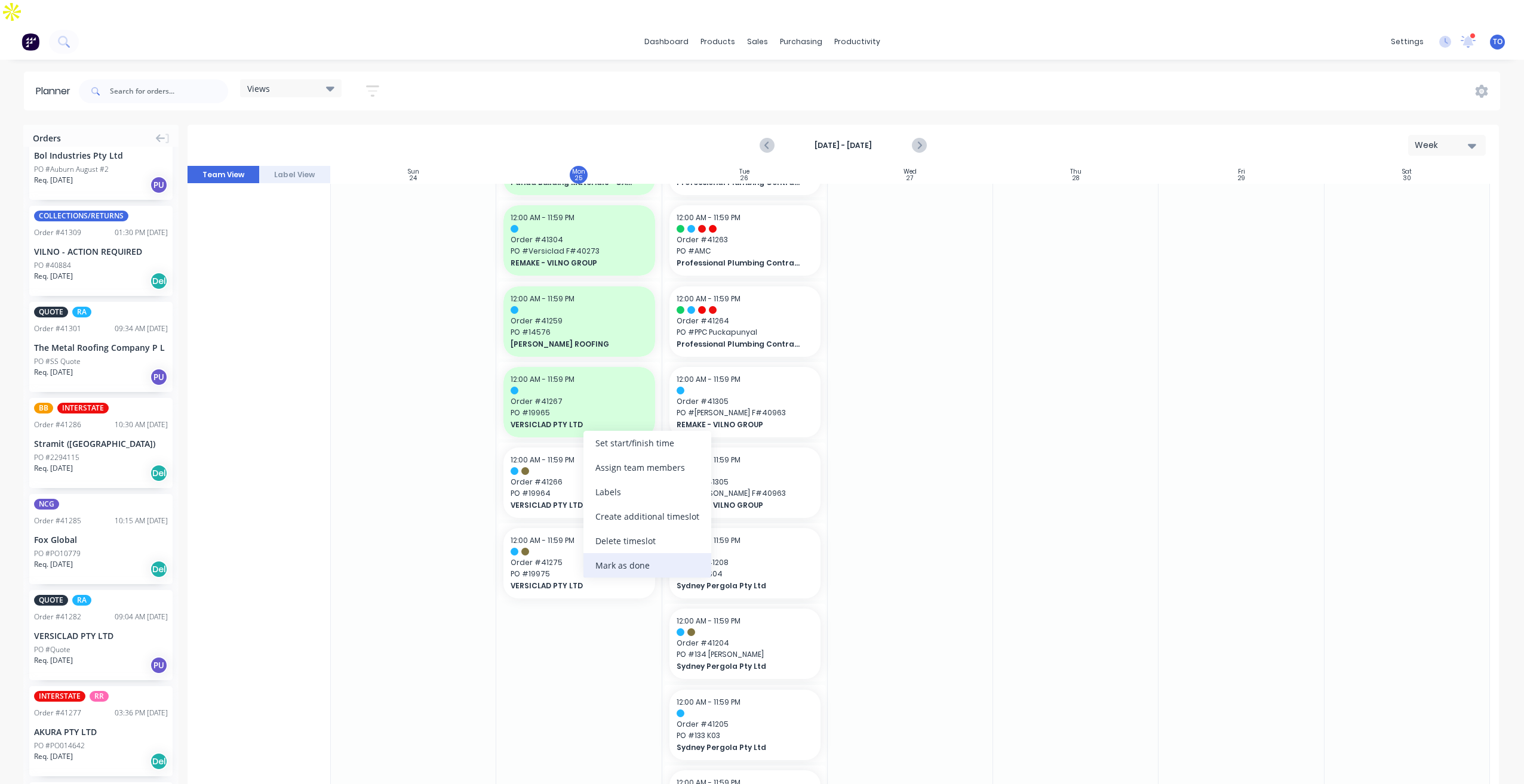
click at [642, 568] on div "Mark as done" at bounding box center [647, 565] width 127 height 24
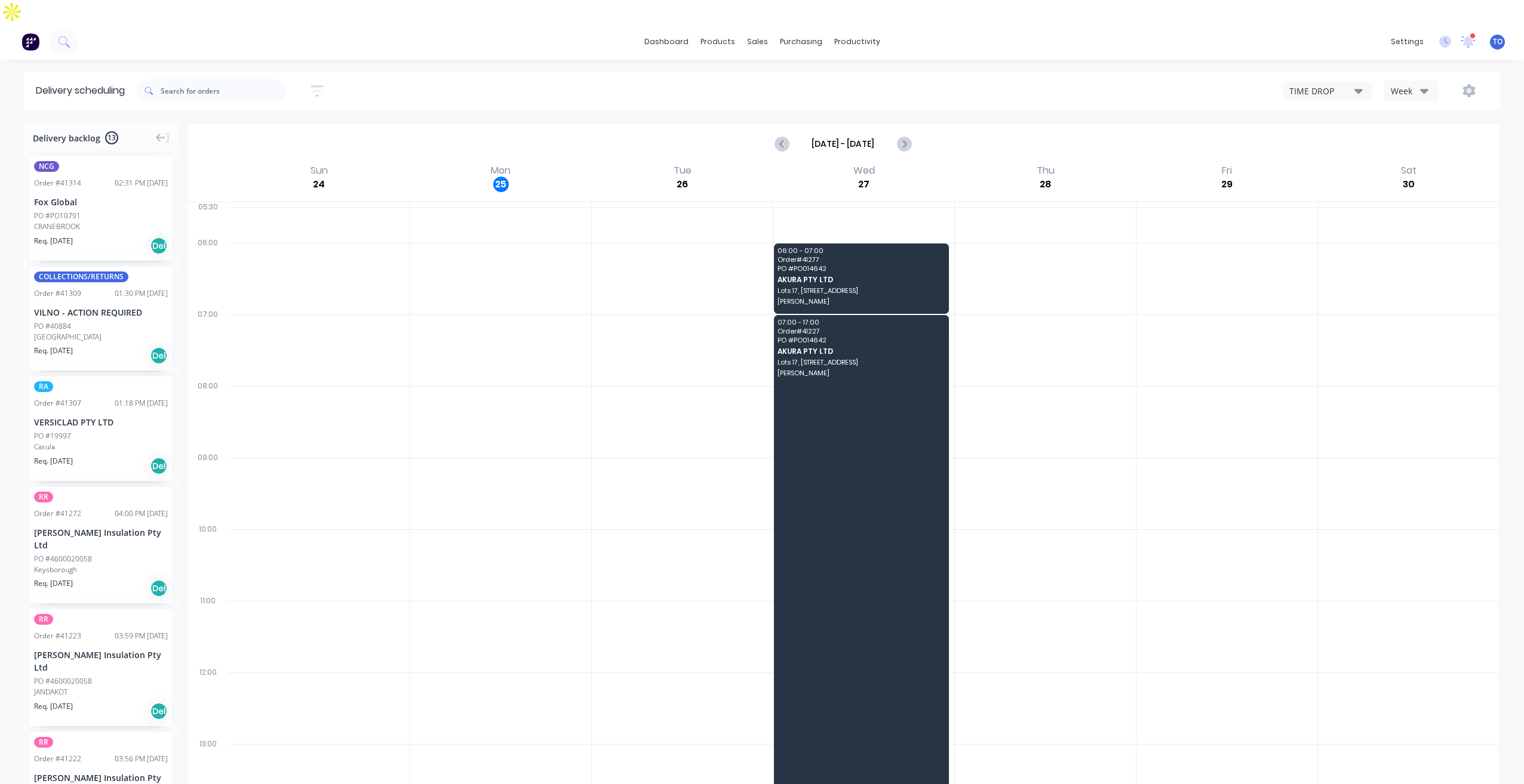
click at [1432, 81] on button "Week" at bounding box center [1411, 91] width 54 height 21
click at [1421, 134] on div "Vehicle" at bounding box center [1444, 146] width 118 height 24
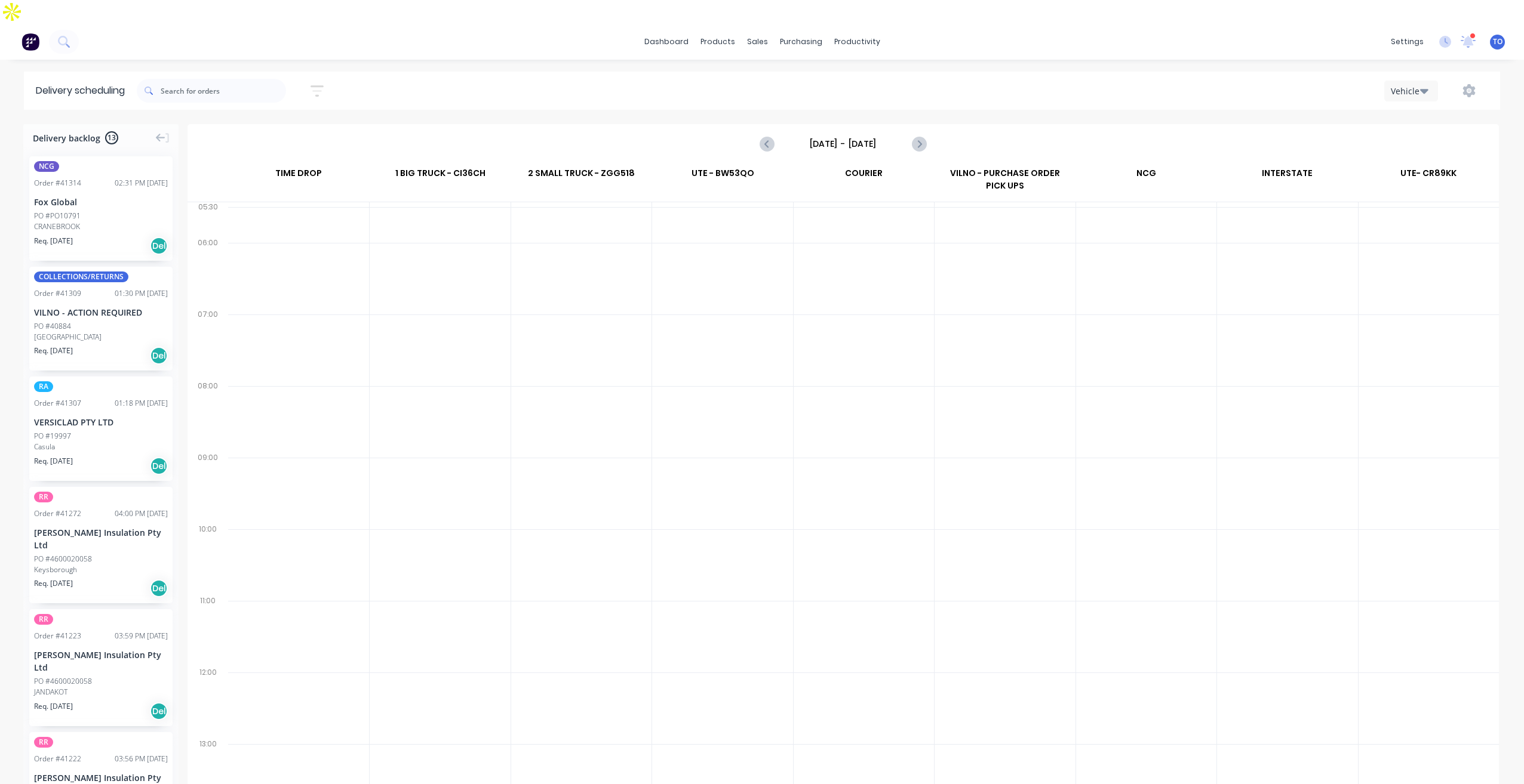
click at [831, 135] on input "Sunday - 24/08/25" at bounding box center [844, 144] width 118 height 18
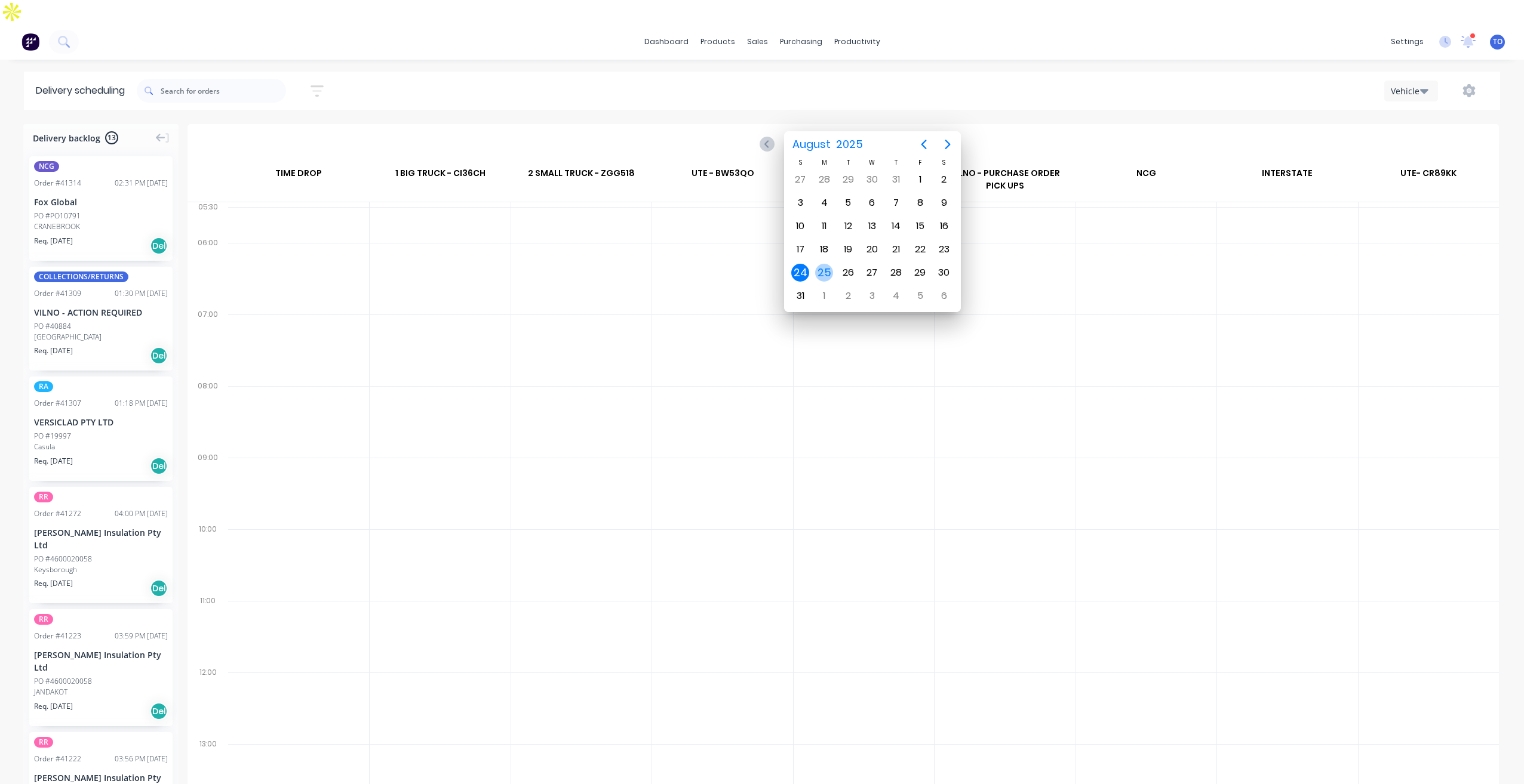
click at [833, 271] on div "25" at bounding box center [824, 272] width 24 height 22
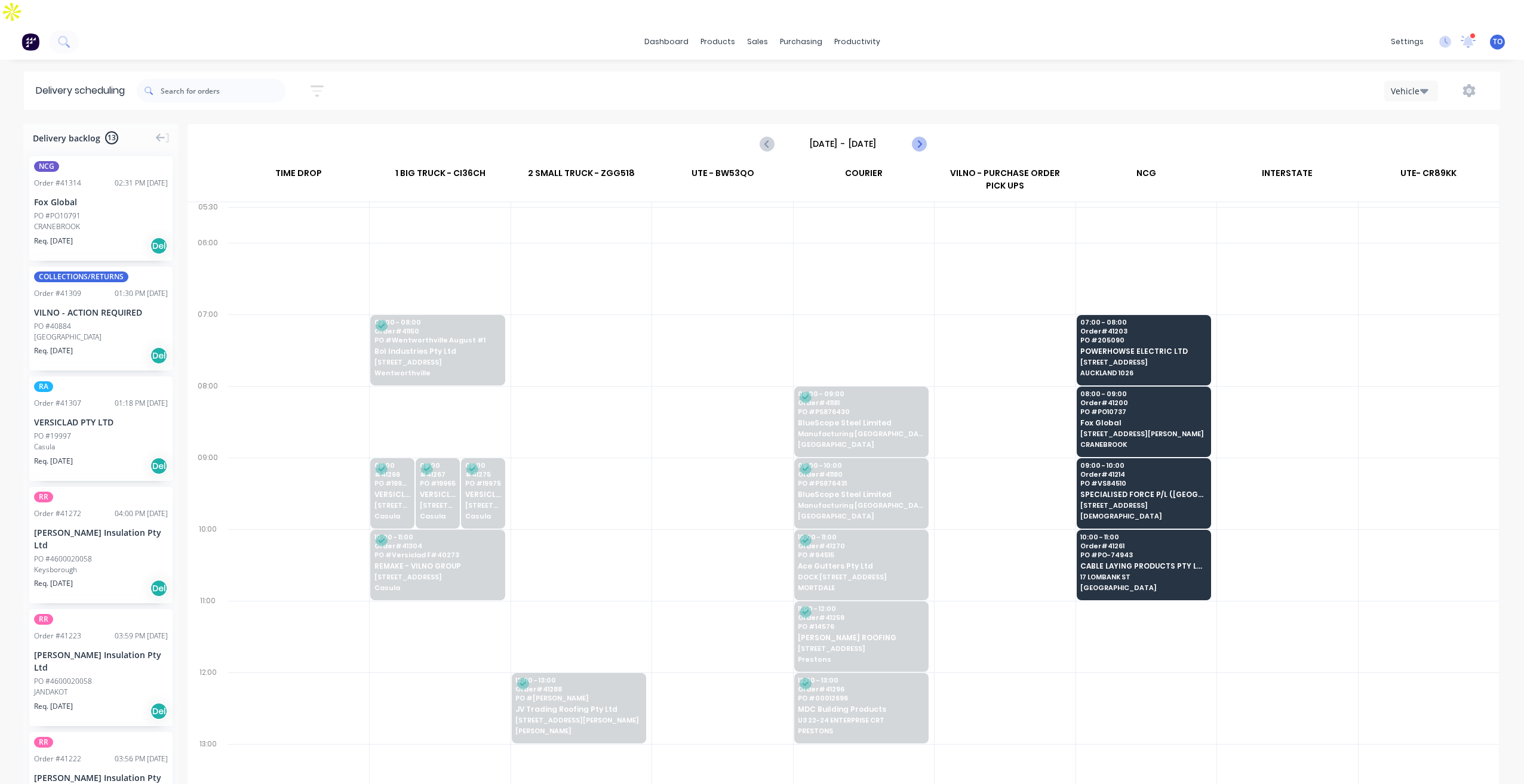
click at [919, 136] on icon "Next page" at bounding box center [918, 143] width 14 height 14
type input "Tuesday - 26/08/25"
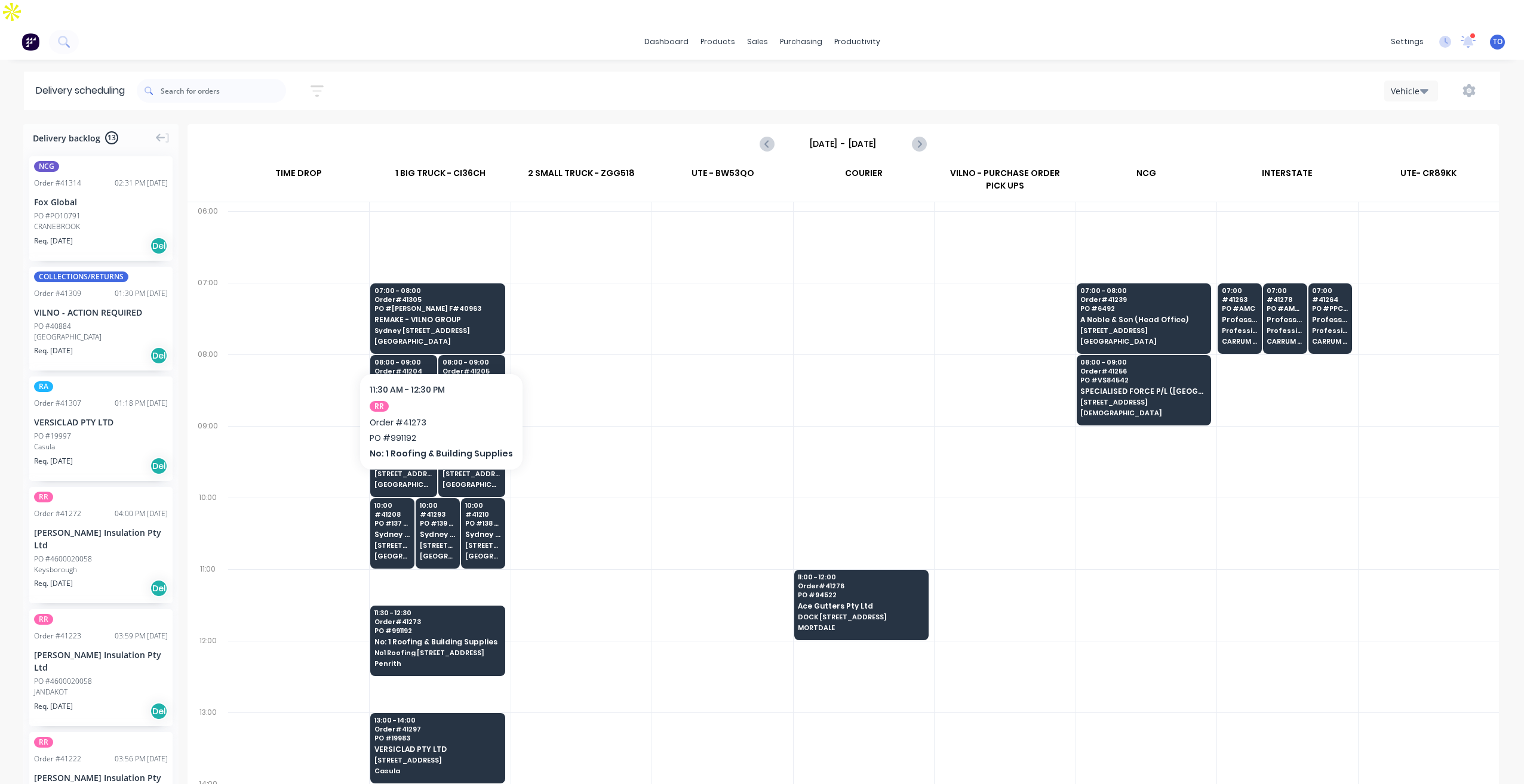
scroll to position [13, 0]
